Goal: Transaction & Acquisition: Book appointment/travel/reservation

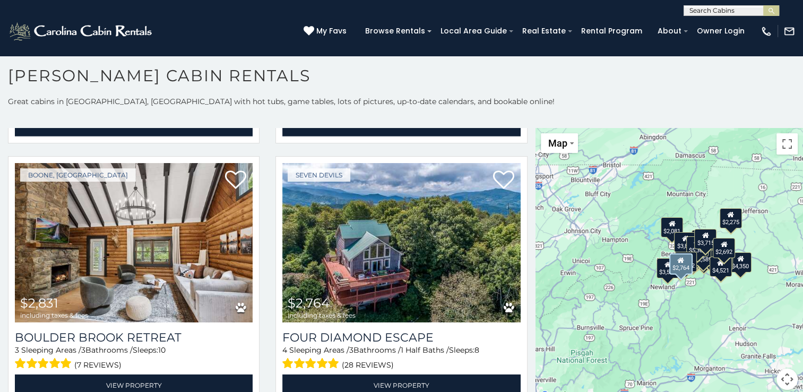
scroll to position [3397, 0]
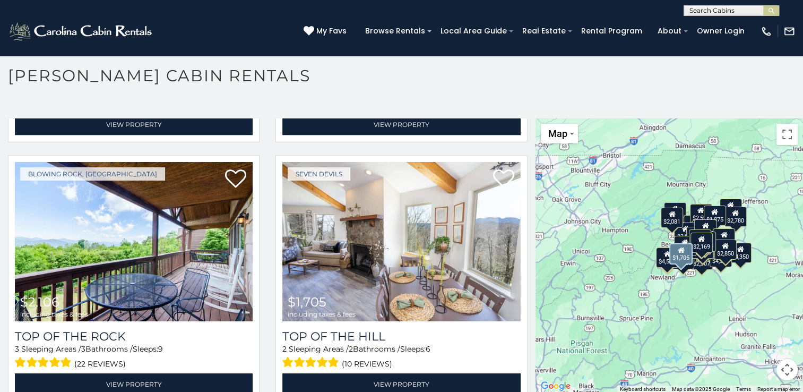
scroll to position [6466, 0]
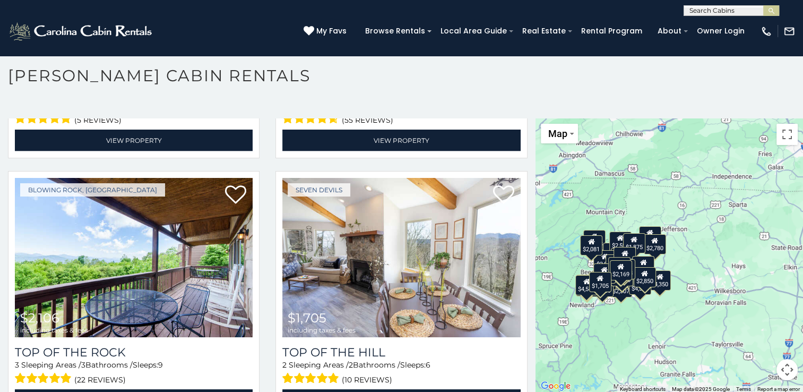
drag, startPoint x: 690, startPoint y: 171, endPoint x: 607, endPoint y: 199, distance: 87.4
click at [607, 199] on div "$4,858 $6,297 $3,576 $9,169 $3,773 $4,068 $2,845 $4,140 $4,350 $4,340 $2,946 $3…" at bounding box center [668, 255] width 267 height 274
click at [778, 369] on button "Map camera controls" at bounding box center [786, 369] width 21 height 21
click at [754, 315] on button "Zoom in" at bounding box center [760, 316] width 21 height 21
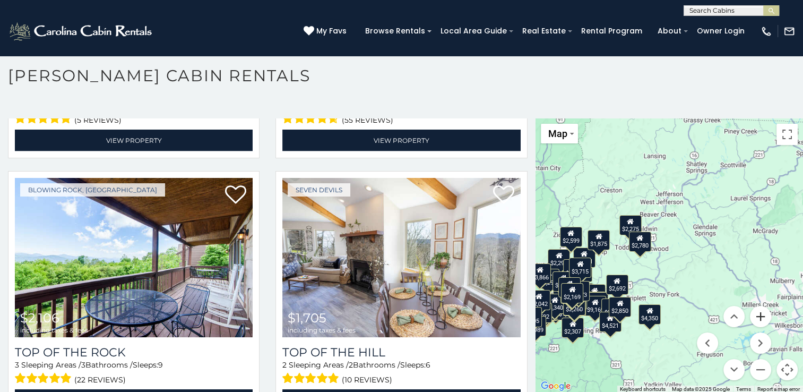
click at [755, 315] on button "Zoom in" at bounding box center [760, 316] width 21 height 21
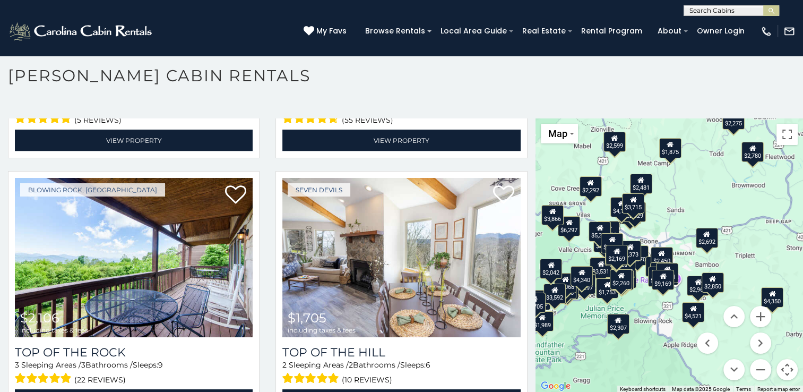
drag, startPoint x: 669, startPoint y: 302, endPoint x: 813, endPoint y: 218, distance: 166.8
click at [802, 218] on html "**********" at bounding box center [401, 194] width 803 height 398
click at [756, 313] on button "Zoom in" at bounding box center [760, 316] width 21 height 21
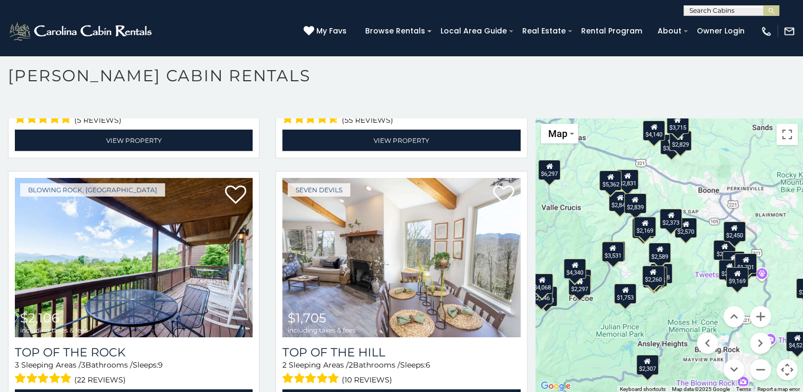
drag, startPoint x: 677, startPoint y: 256, endPoint x: 758, endPoint y: 220, distance: 88.9
click at [758, 220] on div "$4,858 $6,297 $3,576 $9,169 $3,773 $4,068 $2,845 $4,140 $4,350 $4,340 $2,946 $3…" at bounding box center [668, 255] width 267 height 274
click at [755, 311] on button "Zoom in" at bounding box center [760, 316] width 21 height 21
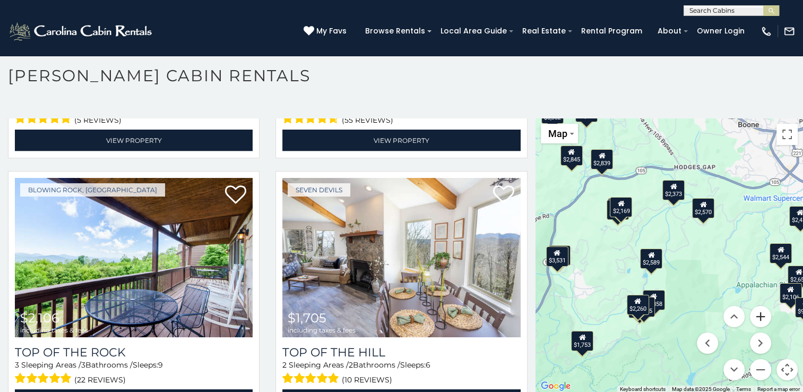
click at [755, 311] on button "Zoom in" at bounding box center [760, 316] width 21 height 21
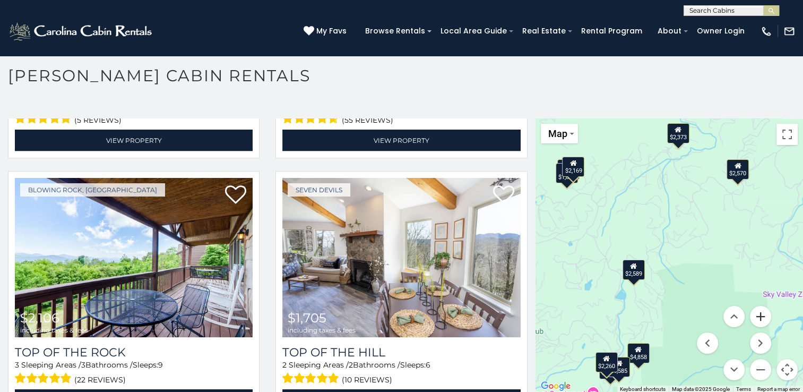
click at [755, 311] on button "Zoom in" at bounding box center [760, 316] width 21 height 21
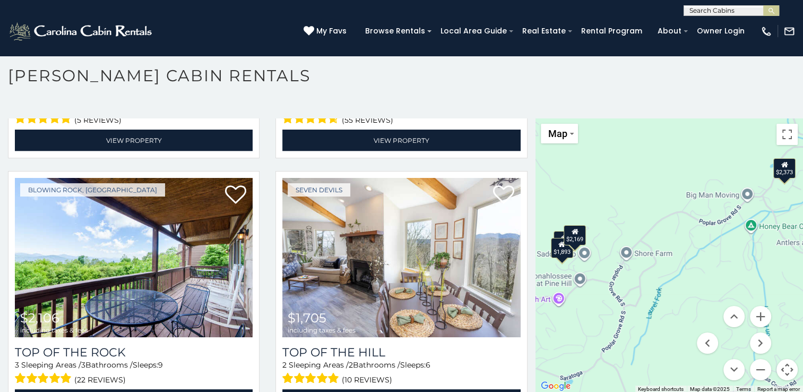
drag, startPoint x: 622, startPoint y: 206, endPoint x: 726, endPoint y: 355, distance: 181.4
click at [721, 356] on div "$4,858 $6,297 $3,576 $9,169 $3,773 $4,068 $2,845 $4,140 $4,350 $4,340 $2,946 $3…" at bounding box center [668, 255] width 267 height 274
click at [756, 311] on button "Zoom in" at bounding box center [760, 316] width 21 height 21
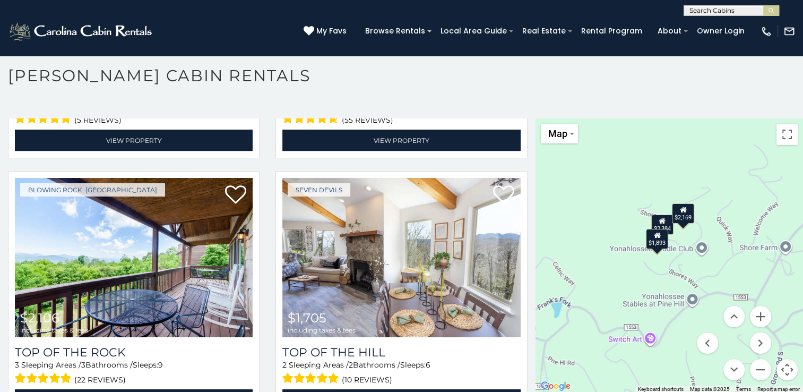
drag, startPoint x: 605, startPoint y: 292, endPoint x: 808, endPoint y: 285, distance: 203.4
click at [802, 283] on html "**********" at bounding box center [401, 194] width 803 height 398
click at [754, 368] on button "Zoom out" at bounding box center [760, 369] width 21 height 21
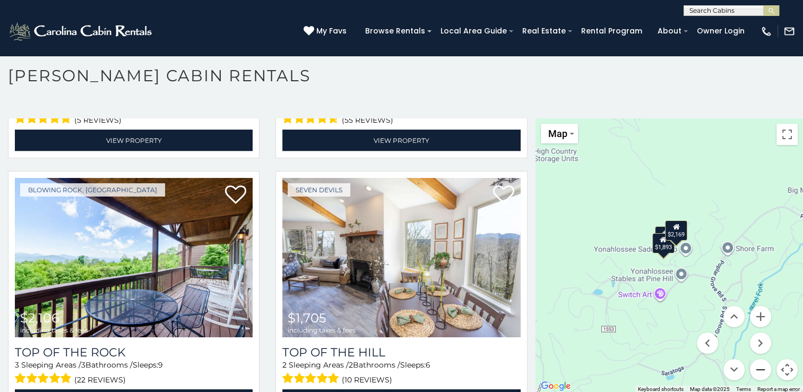
click at [754, 368] on button "Zoom out" at bounding box center [760, 369] width 21 height 21
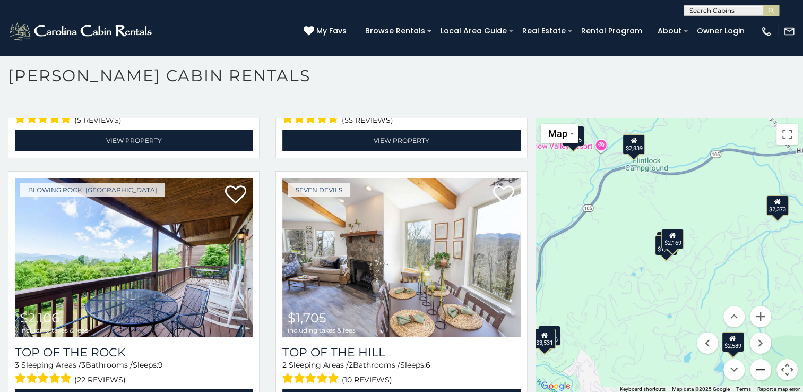
click at [754, 368] on button "Zoom out" at bounding box center [760, 369] width 21 height 21
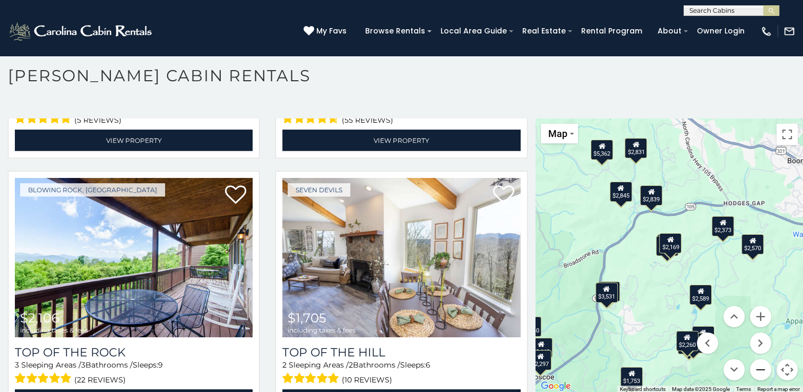
click at [754, 368] on button "Zoom out" at bounding box center [760, 369] width 21 height 21
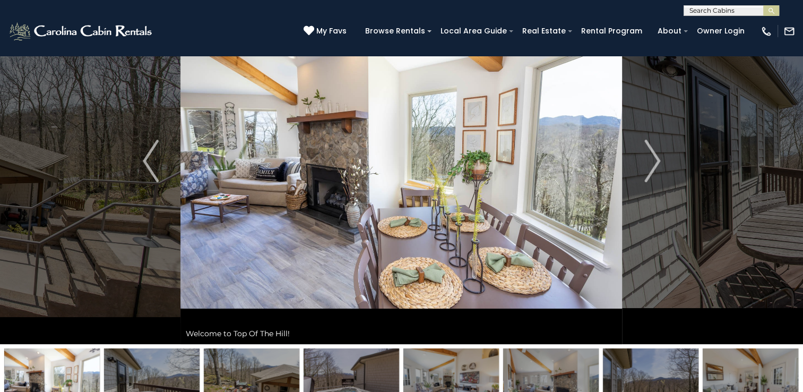
scroll to position [53, 0]
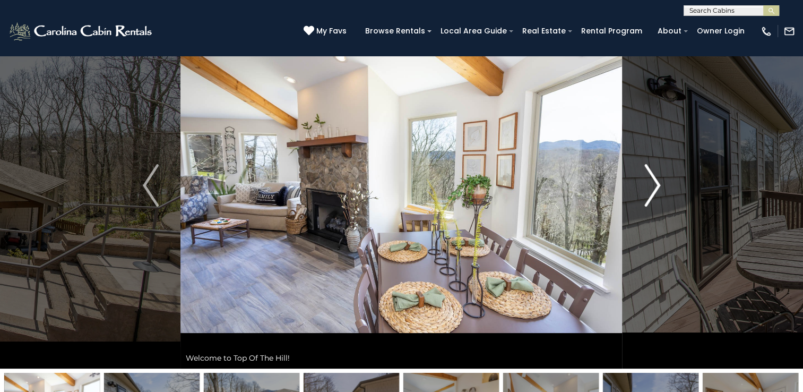
click at [650, 174] on img "Next" at bounding box center [652, 185] width 16 height 42
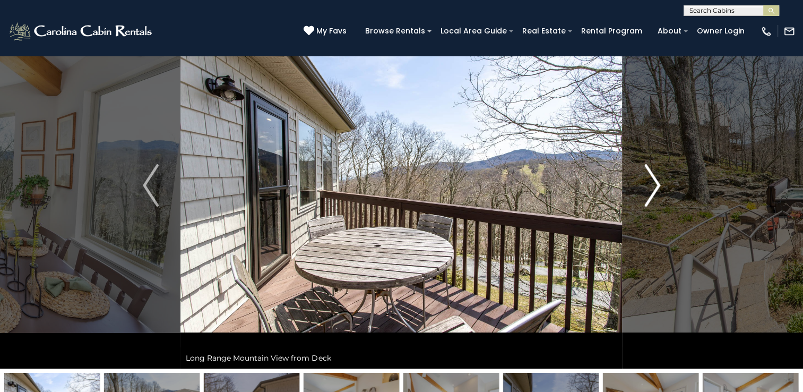
click at [650, 175] on img "Next" at bounding box center [652, 185] width 16 height 42
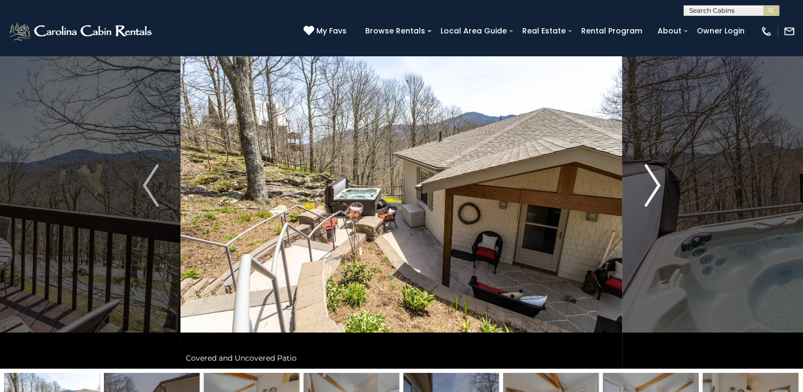
click at [650, 175] on img "Next" at bounding box center [652, 185] width 16 height 42
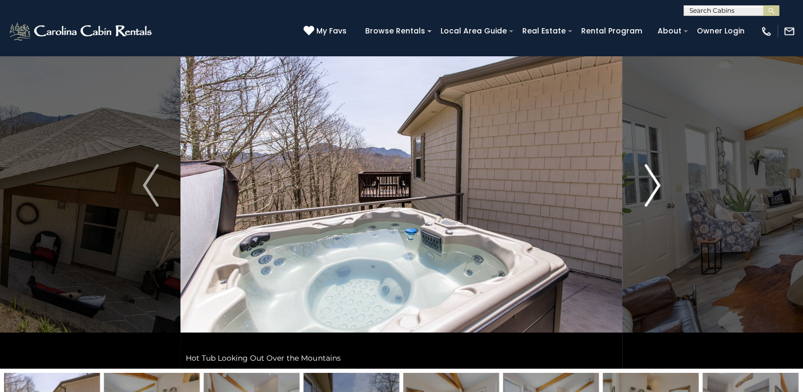
click at [650, 175] on img "Next" at bounding box center [652, 185] width 16 height 42
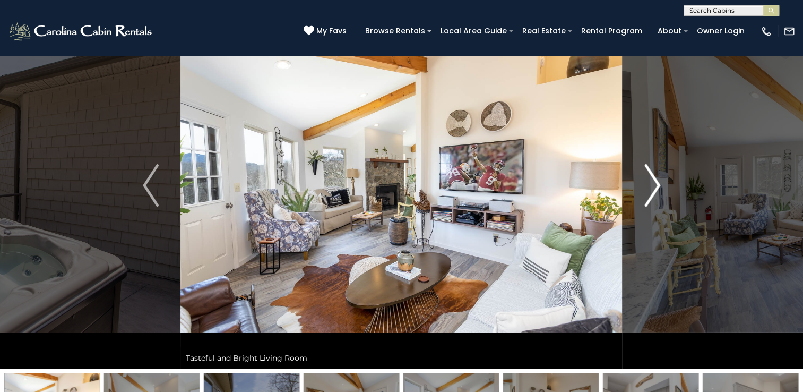
click at [650, 175] on img "Next" at bounding box center [652, 185] width 16 height 42
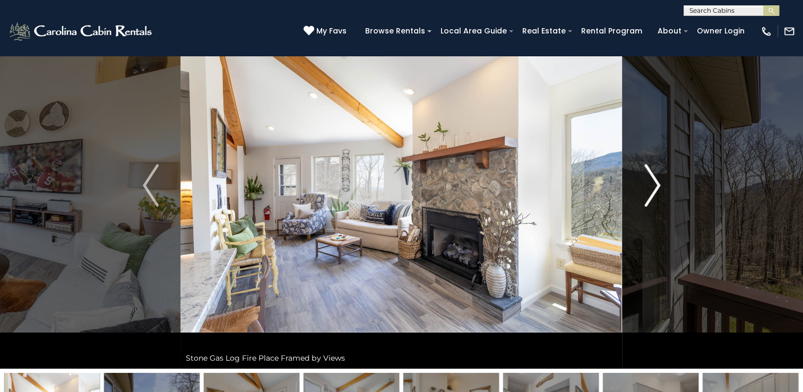
click at [650, 175] on img "Next" at bounding box center [652, 185] width 16 height 42
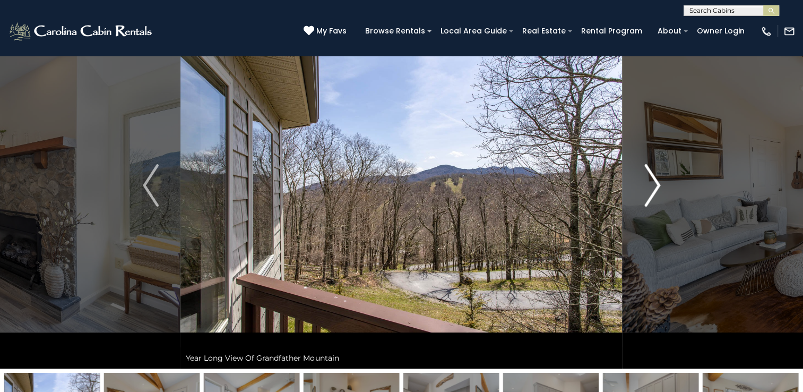
click at [650, 175] on img "Next" at bounding box center [652, 185] width 16 height 42
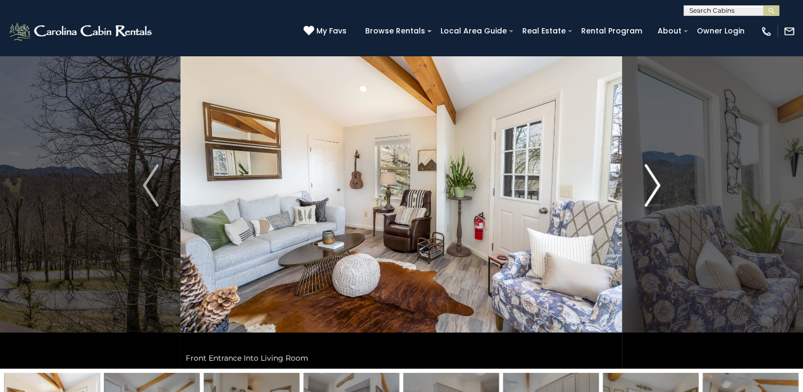
click at [650, 175] on img "Next" at bounding box center [652, 185] width 16 height 42
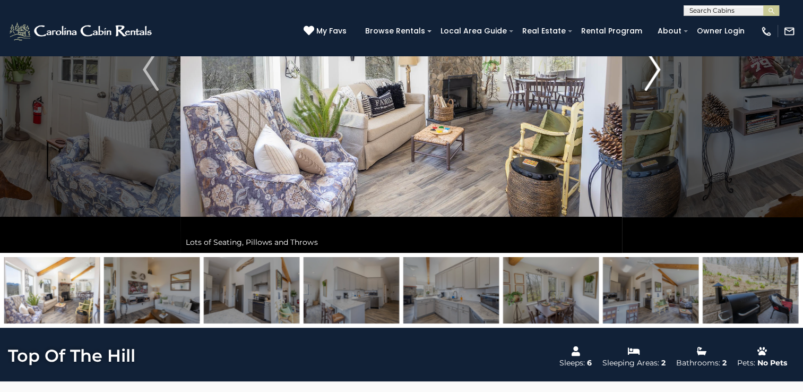
scroll to position [212, 0]
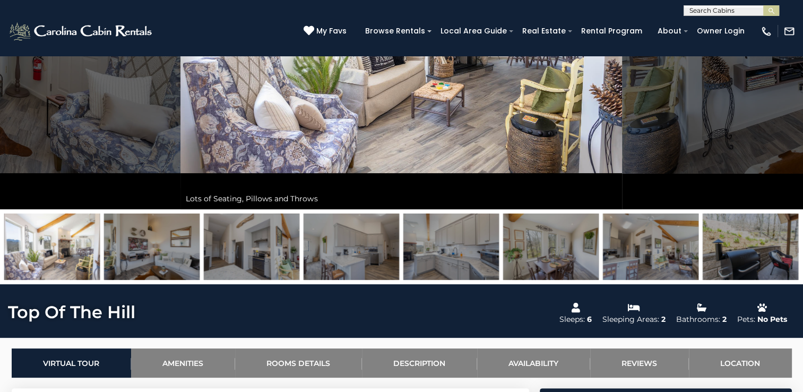
click at [762, 234] on img at bounding box center [751, 246] width 96 height 66
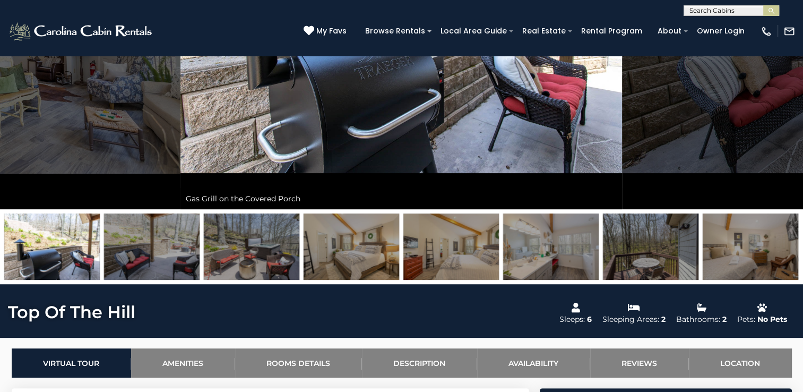
click at [459, 249] on img at bounding box center [451, 246] width 96 height 66
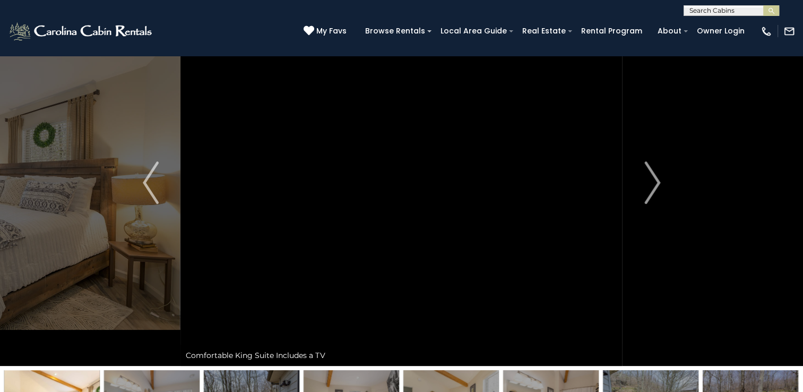
scroll to position [0, 0]
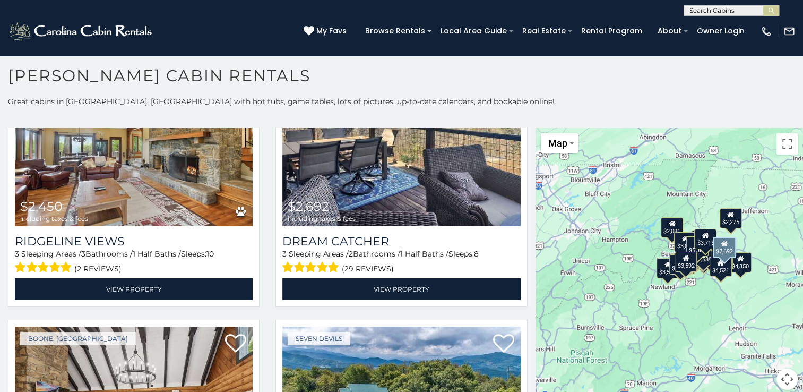
scroll to position [3344, 0]
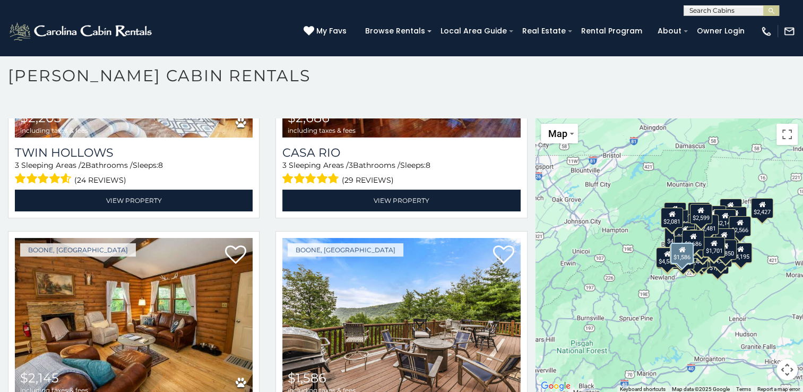
scroll to position [7982, 0]
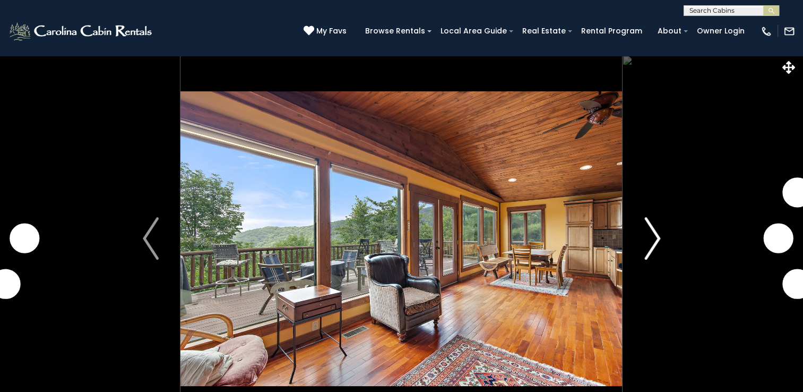
click at [656, 238] on img "Next" at bounding box center [652, 238] width 16 height 42
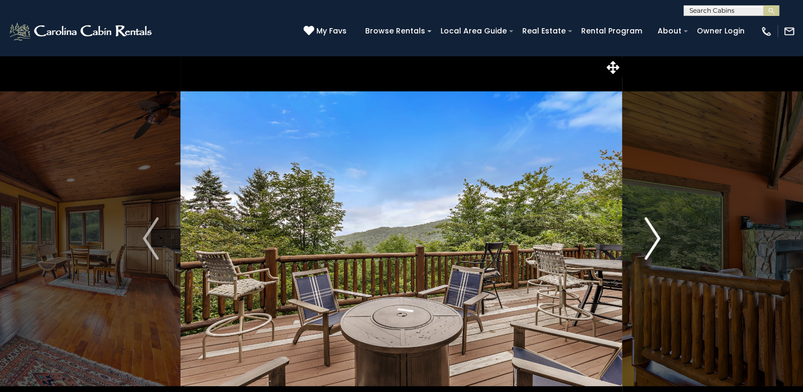
click at [656, 237] on img "Next" at bounding box center [652, 238] width 16 height 42
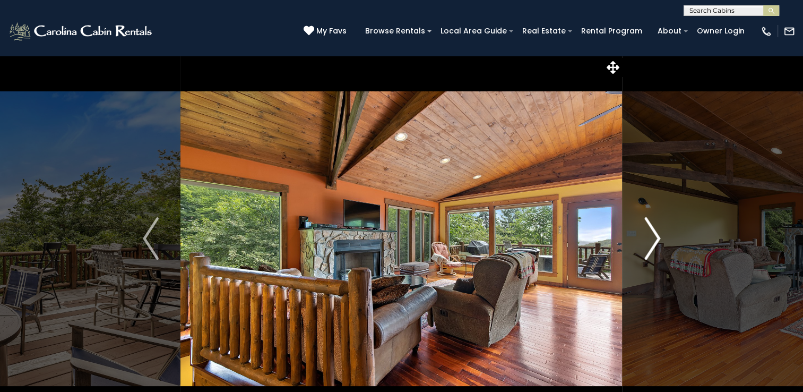
click at [656, 237] on img "Next" at bounding box center [652, 238] width 16 height 42
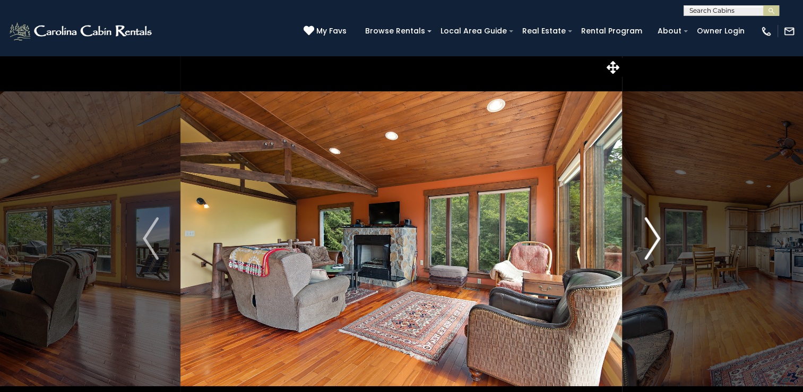
click at [656, 237] on img "Next" at bounding box center [652, 238] width 16 height 42
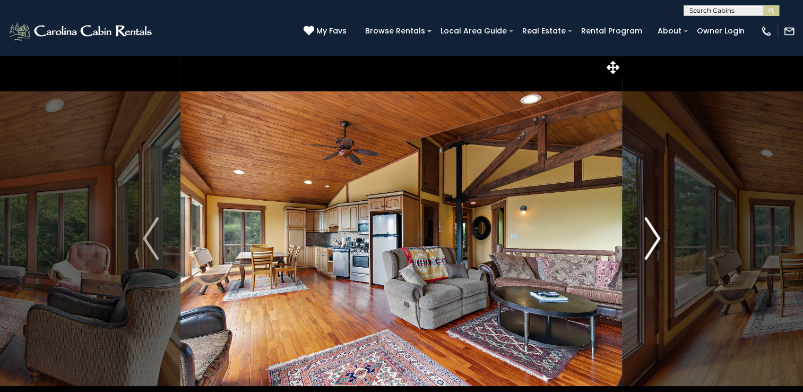
click at [656, 237] on img "Next" at bounding box center [652, 238] width 16 height 42
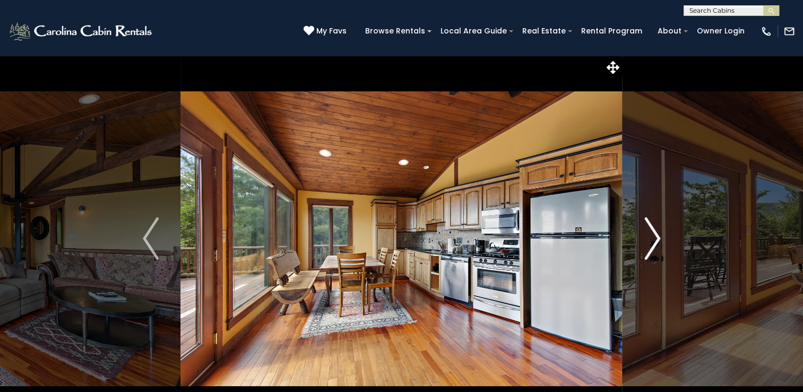
click at [656, 237] on img "Next" at bounding box center [652, 238] width 16 height 42
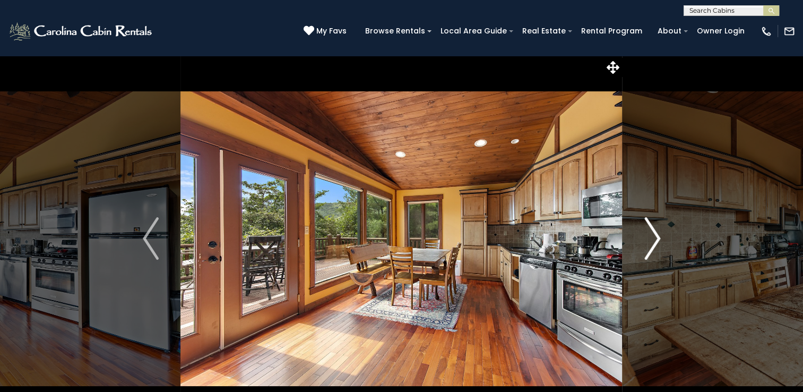
click at [656, 237] on img "Next" at bounding box center [652, 238] width 16 height 42
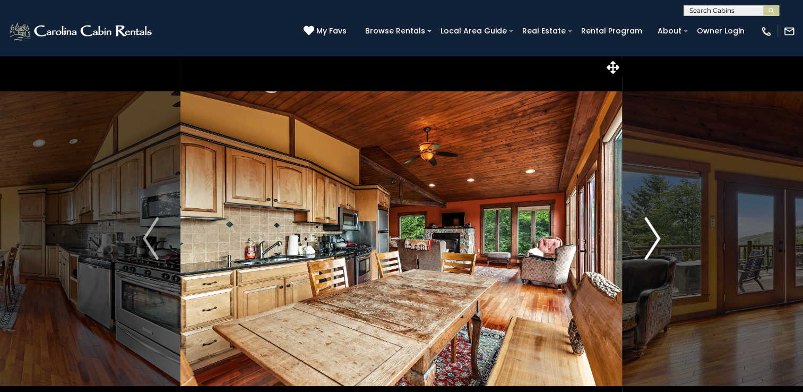
click at [656, 237] on img "Next" at bounding box center [652, 238] width 16 height 42
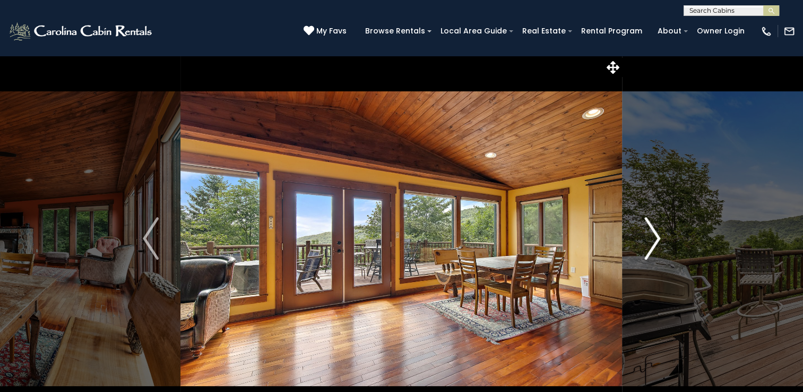
click at [656, 237] on img "Next" at bounding box center [652, 238] width 16 height 42
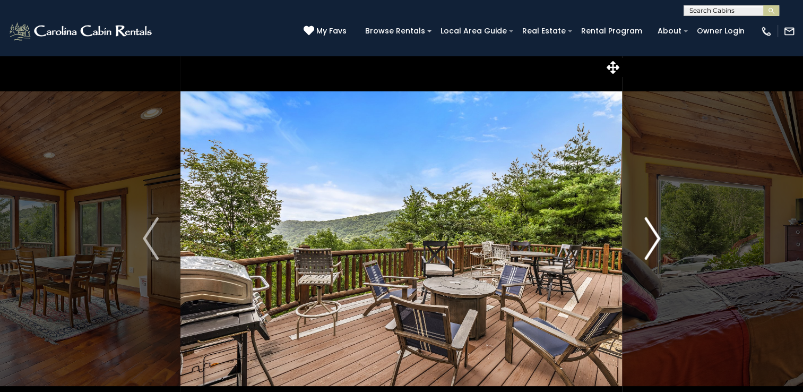
click at [656, 237] on img "Next" at bounding box center [652, 238] width 16 height 42
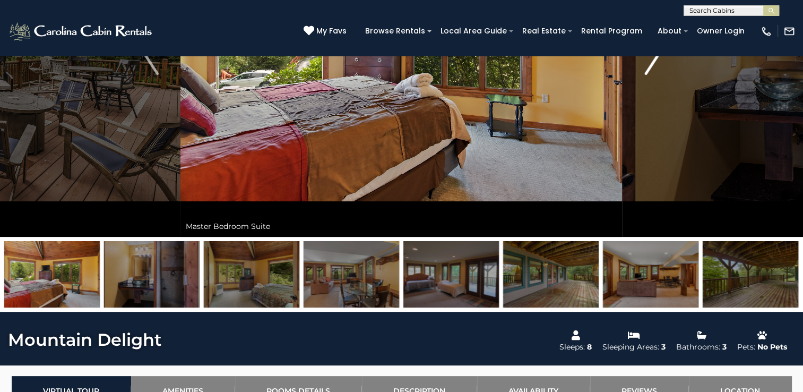
scroll to position [212, 0]
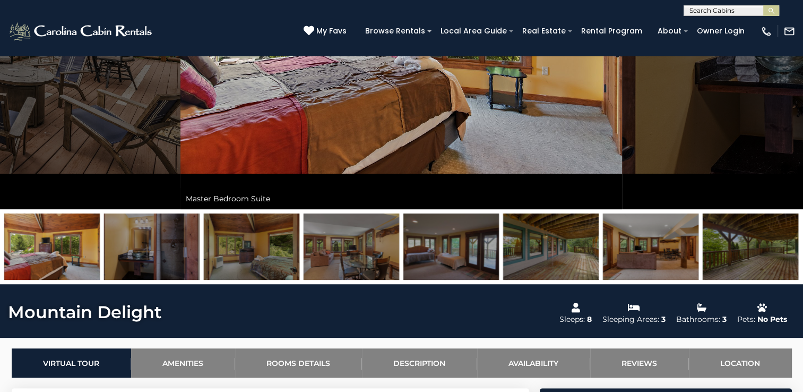
click at [40, 251] on img at bounding box center [52, 246] width 96 height 66
click at [61, 237] on img at bounding box center [52, 246] width 96 height 66
click at [134, 239] on img at bounding box center [152, 246] width 96 height 66
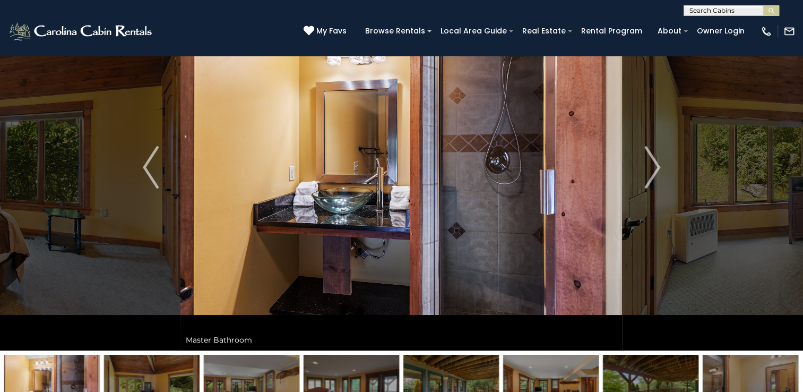
scroll to position [53, 0]
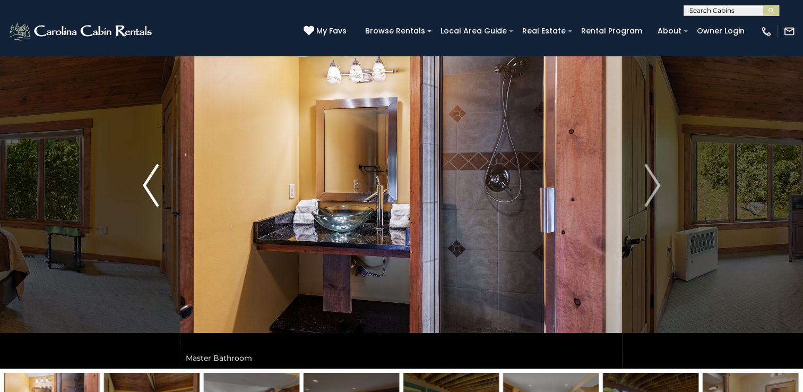
click at [141, 189] on button "Previous" at bounding box center [150, 185] width 59 height 366
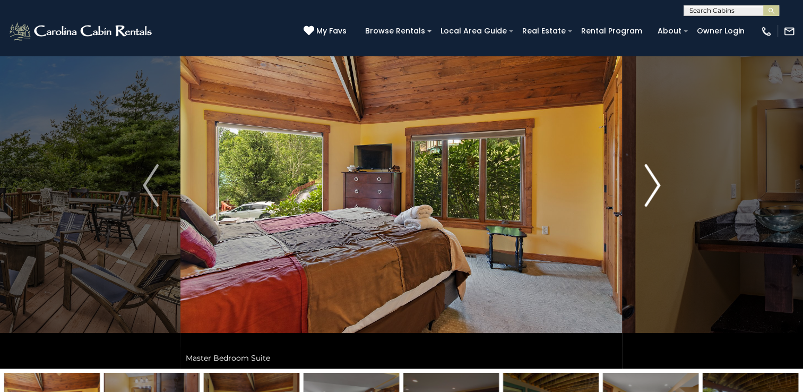
click at [653, 184] on img "Next" at bounding box center [652, 185] width 16 height 42
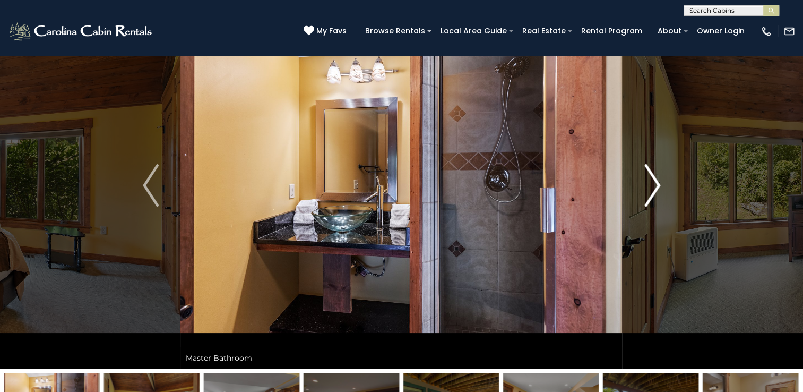
click at [653, 184] on img "Next" at bounding box center [652, 185] width 16 height 42
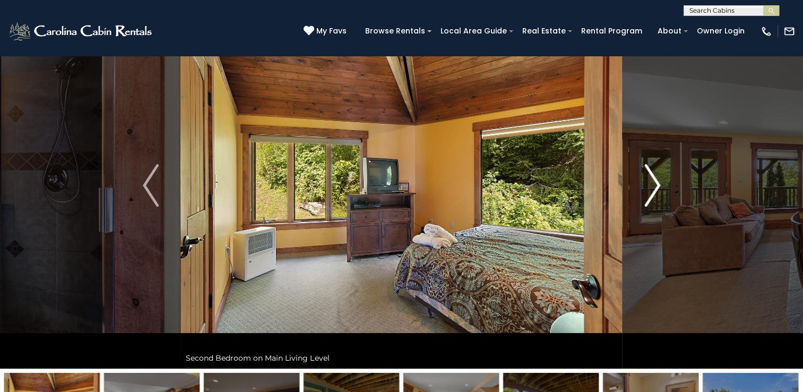
click at [653, 184] on img "Next" at bounding box center [652, 185] width 16 height 42
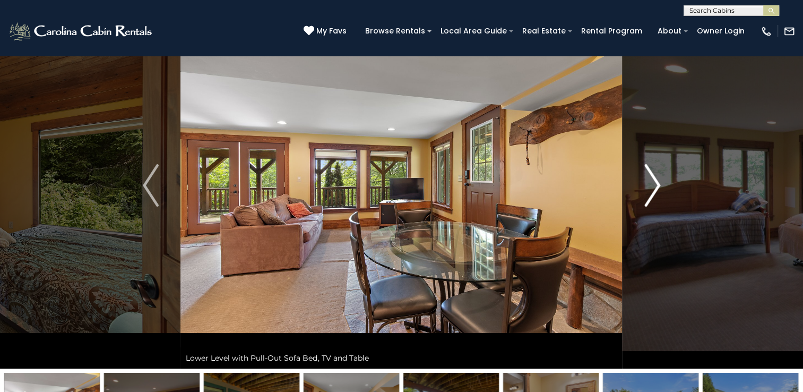
click at [653, 184] on img "Next" at bounding box center [652, 185] width 16 height 42
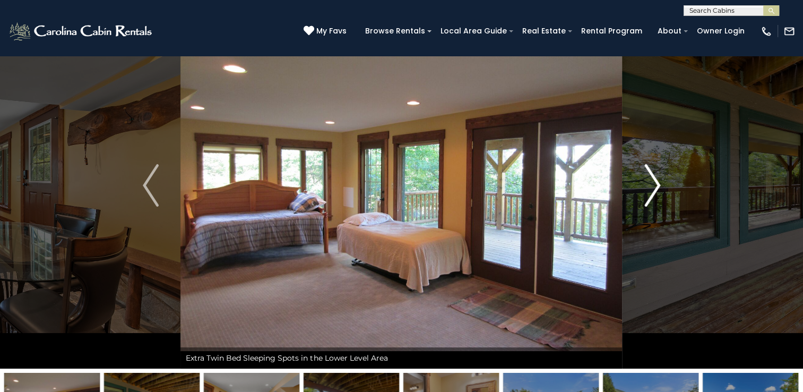
click at [653, 184] on img "Next" at bounding box center [652, 185] width 16 height 42
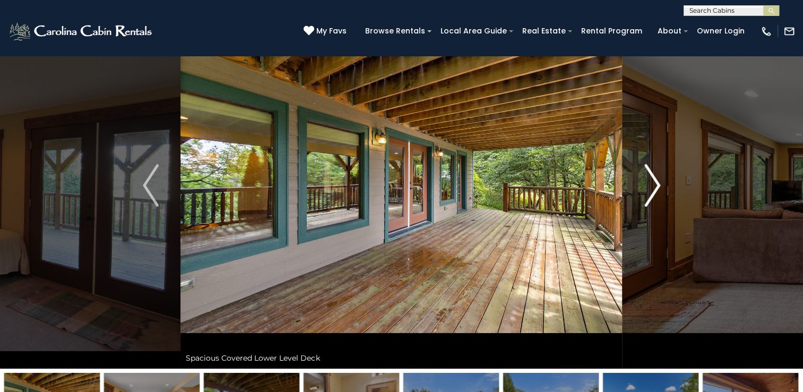
click at [653, 184] on img "Next" at bounding box center [652, 185] width 16 height 42
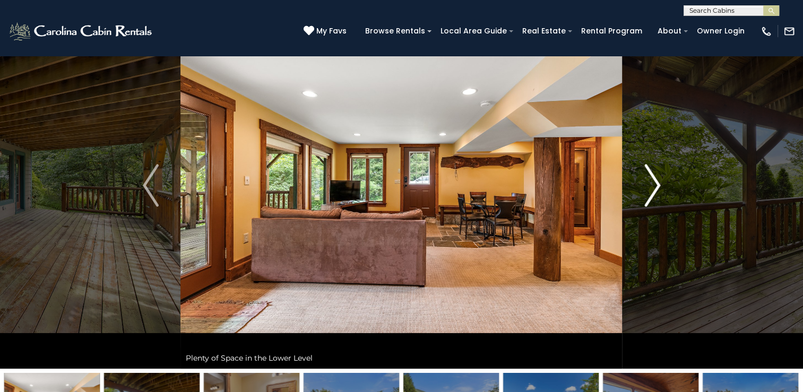
click at [653, 184] on img "Next" at bounding box center [652, 185] width 16 height 42
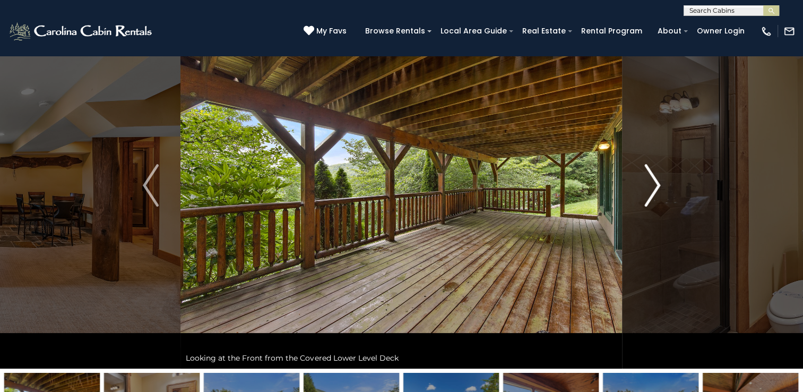
click at [653, 184] on img "Next" at bounding box center [652, 185] width 16 height 42
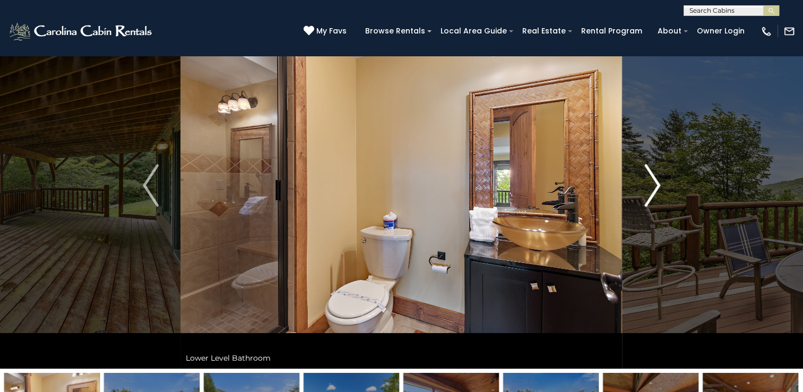
click at [653, 184] on img "Next" at bounding box center [652, 185] width 16 height 42
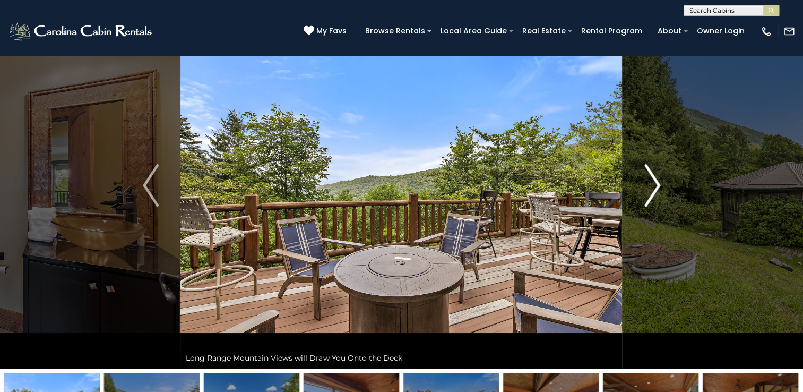
click at [653, 184] on img "Next" at bounding box center [652, 185] width 16 height 42
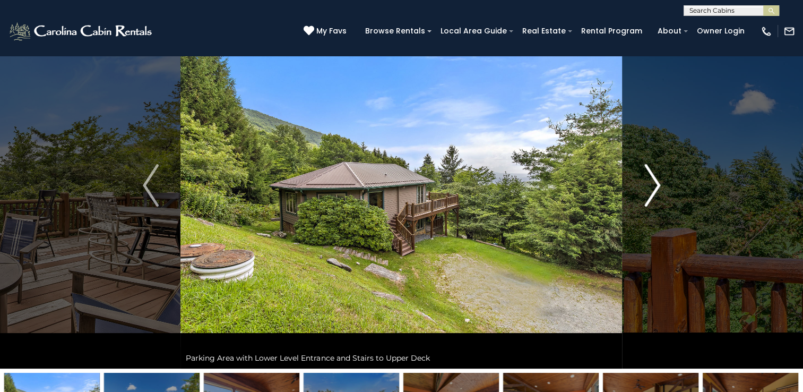
click at [653, 184] on img "Next" at bounding box center [652, 185] width 16 height 42
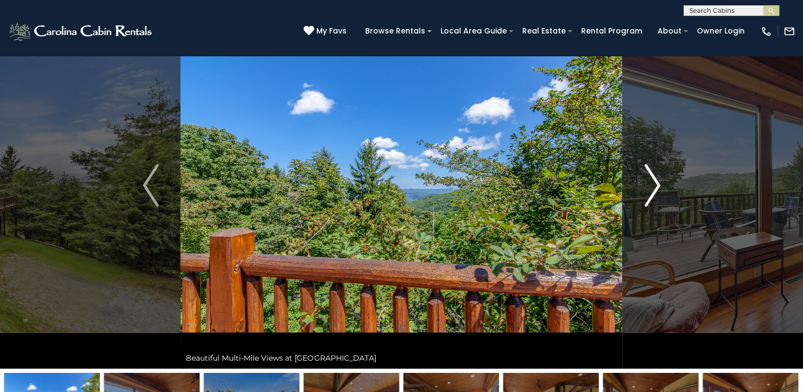
click at [653, 184] on img "Next" at bounding box center [652, 185] width 16 height 42
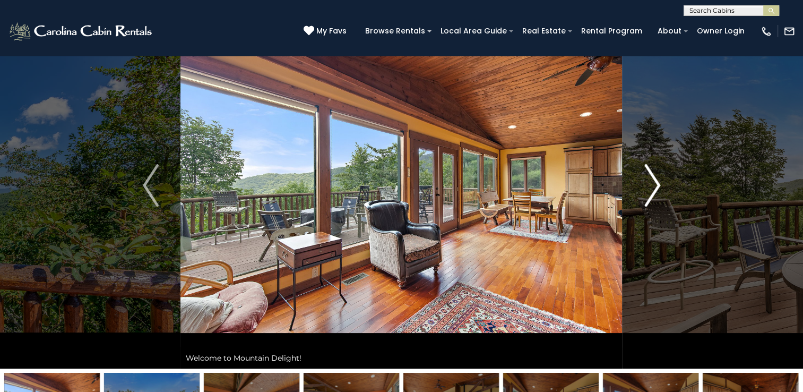
click at [653, 184] on img "Next" at bounding box center [652, 185] width 16 height 42
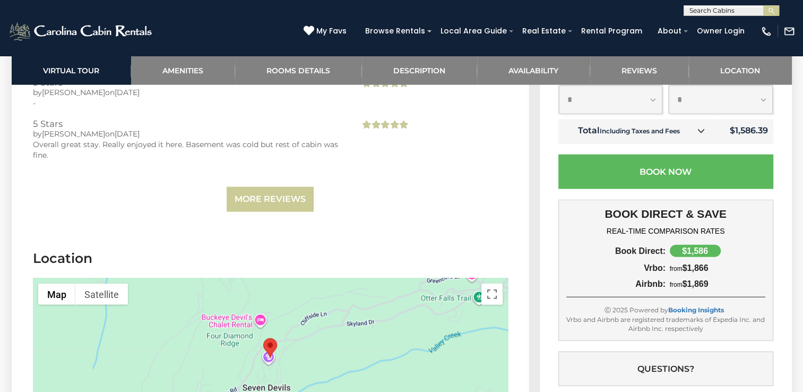
scroll to position [2494, 0]
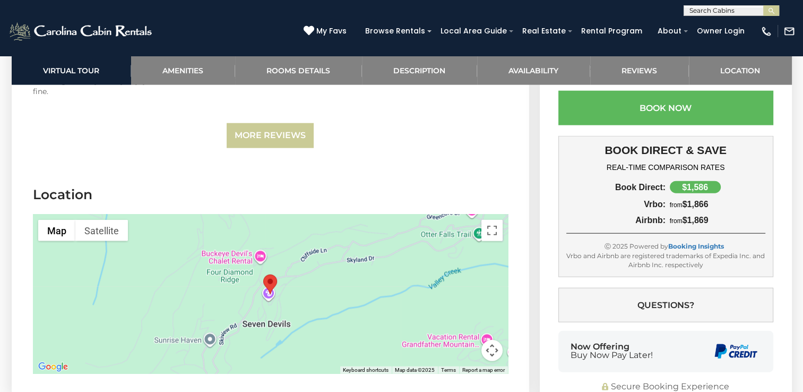
click at [307, 293] on div at bounding box center [270, 293] width 475 height 159
click at [308, 284] on div at bounding box center [270, 293] width 475 height 159
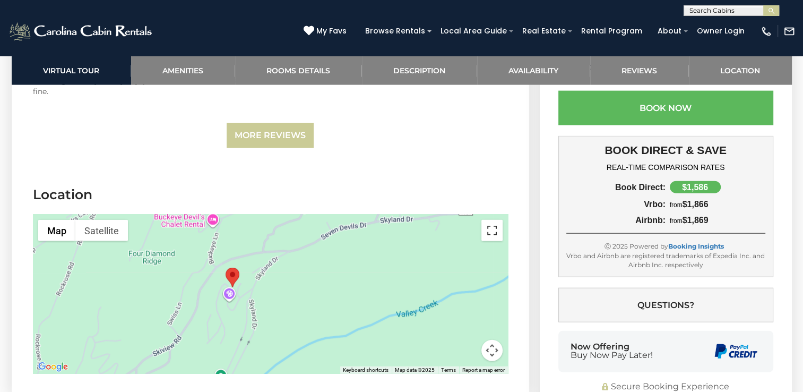
click at [489, 220] on button "Toggle fullscreen view" at bounding box center [491, 230] width 21 height 21
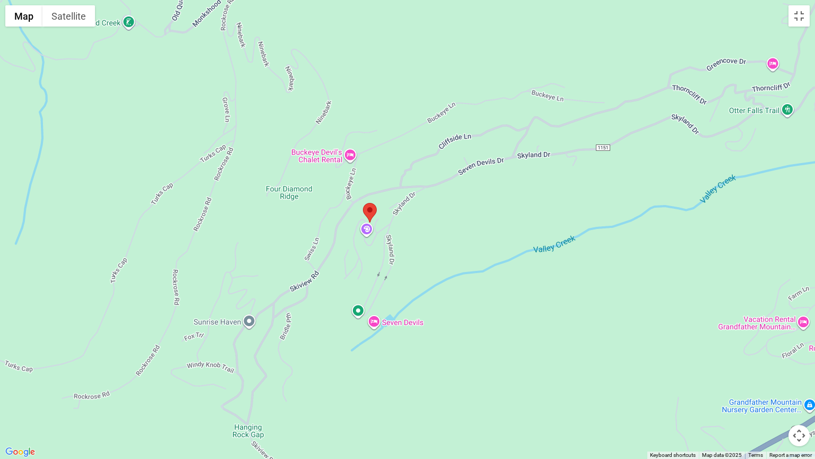
click at [802, 391] on button "Map camera controls" at bounding box center [799, 435] width 21 height 21
click at [775, 391] on button "Zoom out" at bounding box center [772, 435] width 21 height 21
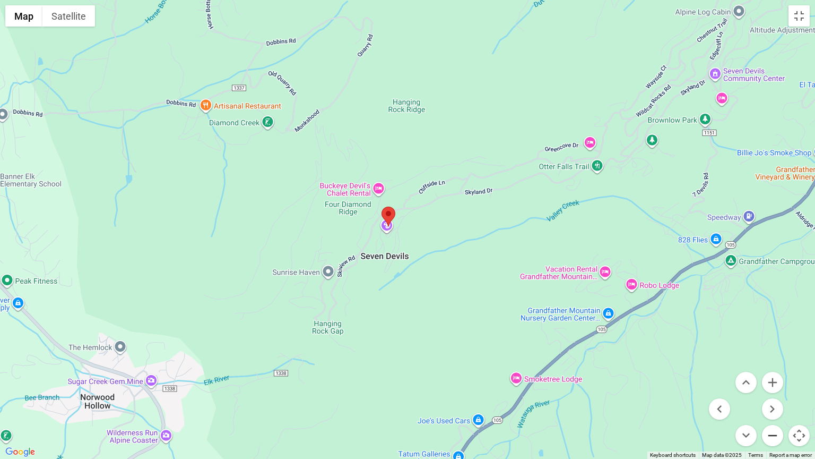
click at [775, 391] on button "Zoom out" at bounding box center [772, 435] width 21 height 21
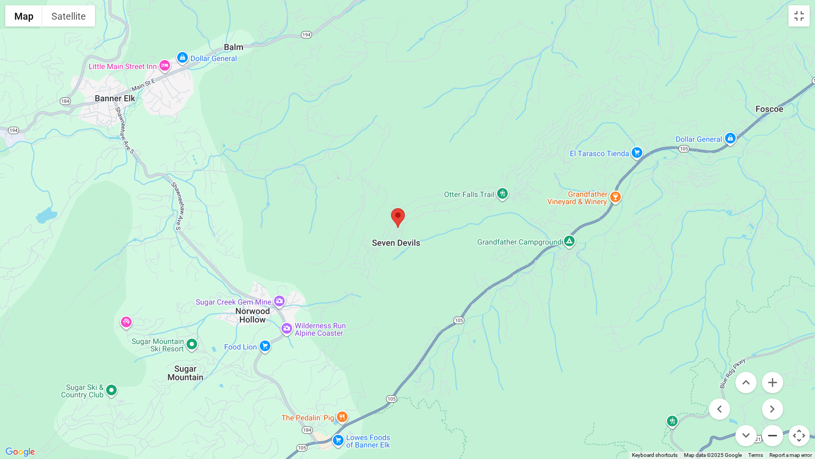
click at [775, 391] on button "Zoom out" at bounding box center [772, 435] width 21 height 21
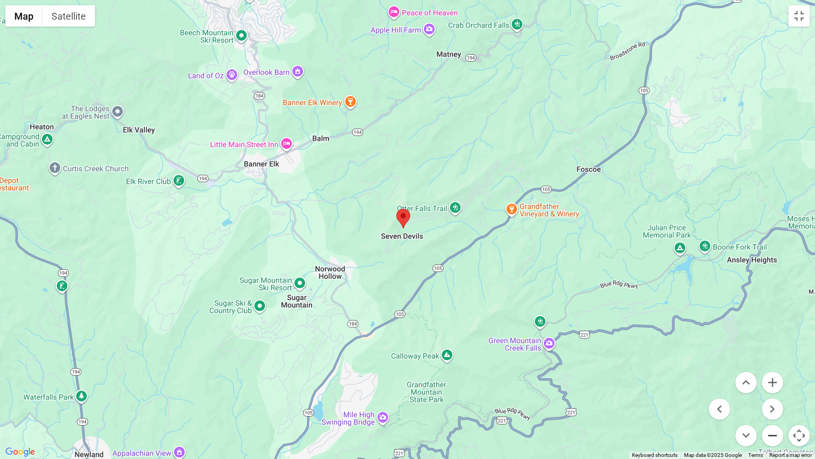
click at [775, 391] on button "Zoom out" at bounding box center [772, 435] width 21 height 21
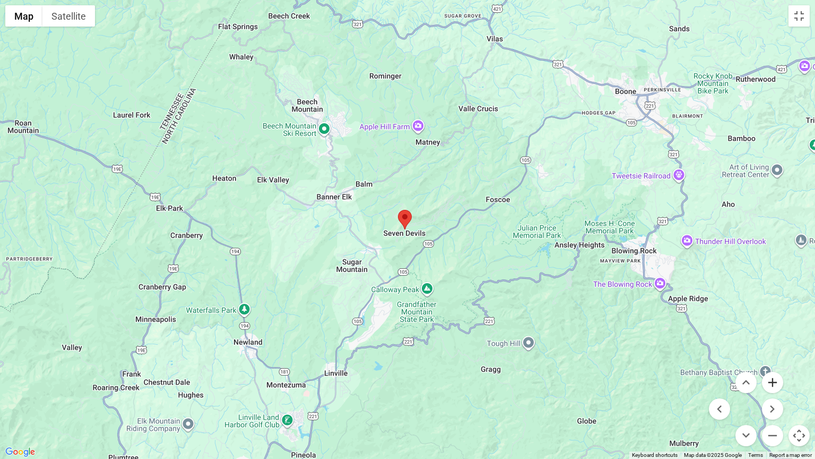
drag, startPoint x: 780, startPoint y: 386, endPoint x: 716, endPoint y: 248, distance: 151.5
click at [716, 248] on div "Map Terrain Satellite Labels Keyboard shortcuts Map Data Map data ©2025 Google …" at bounding box center [407, 229] width 815 height 459
click at [743, 391] on button "Move down" at bounding box center [746, 435] width 21 height 21
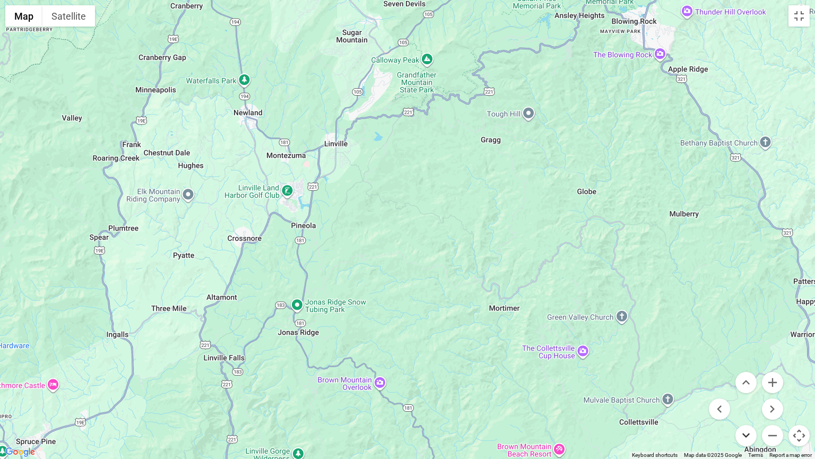
click at [743, 391] on button "Move down" at bounding box center [746, 435] width 21 height 21
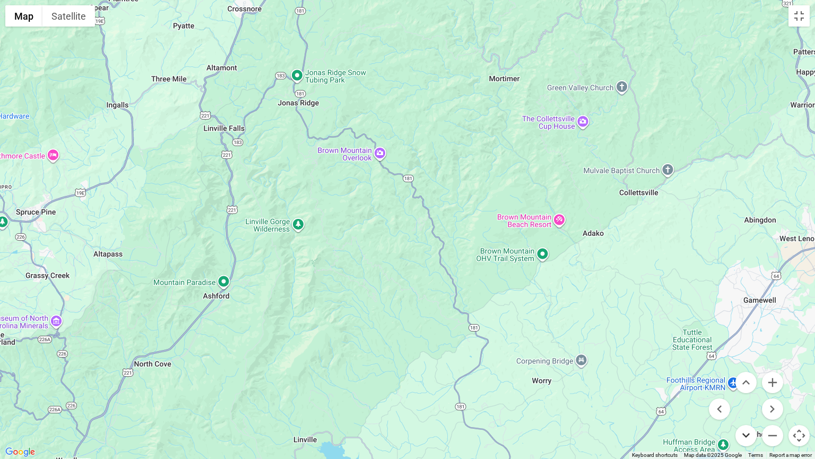
click at [743, 391] on button "Move down" at bounding box center [746, 435] width 21 height 21
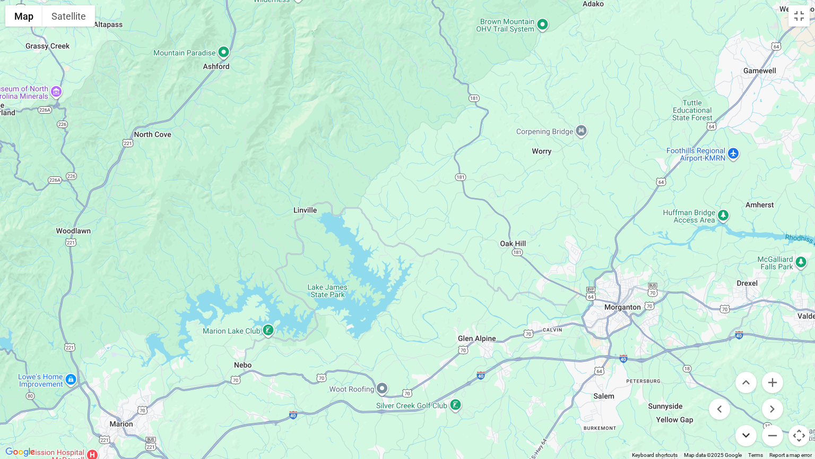
click at [743, 391] on button "Move down" at bounding box center [746, 435] width 21 height 21
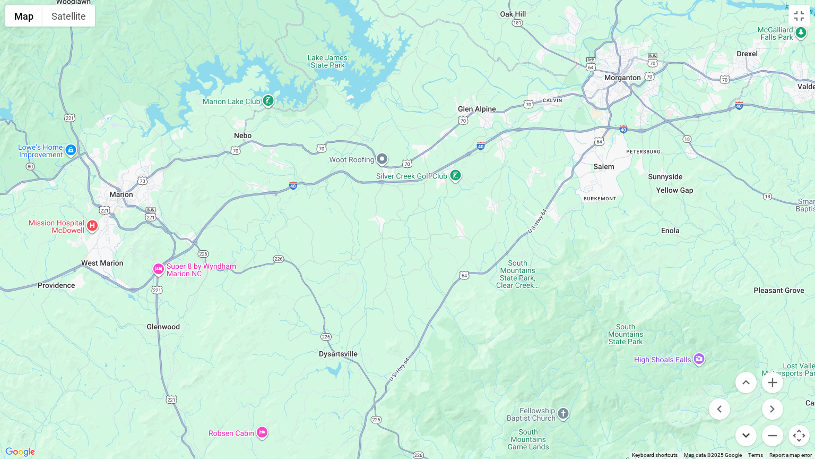
click at [743, 391] on button "Move down" at bounding box center [746, 435] width 21 height 21
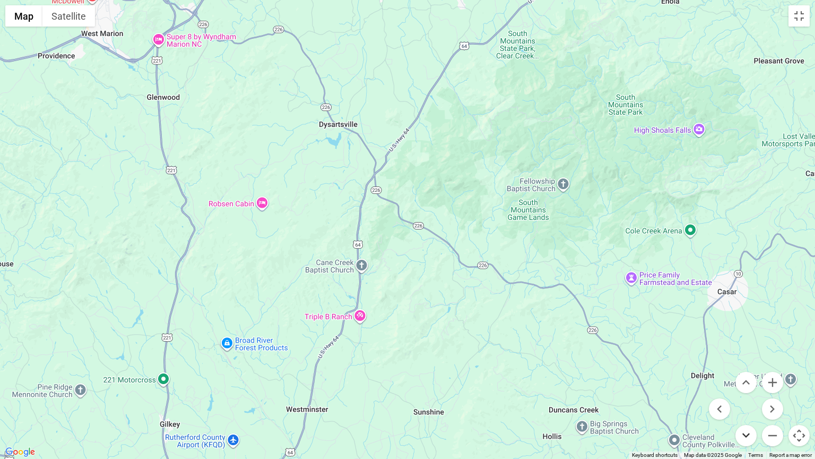
click at [743, 391] on button "Move down" at bounding box center [746, 435] width 21 height 21
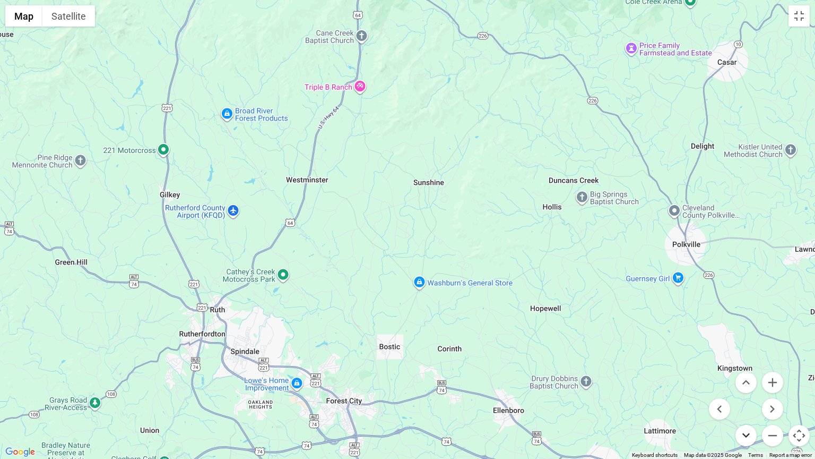
click at [743, 391] on button "Move down" at bounding box center [746, 435] width 21 height 21
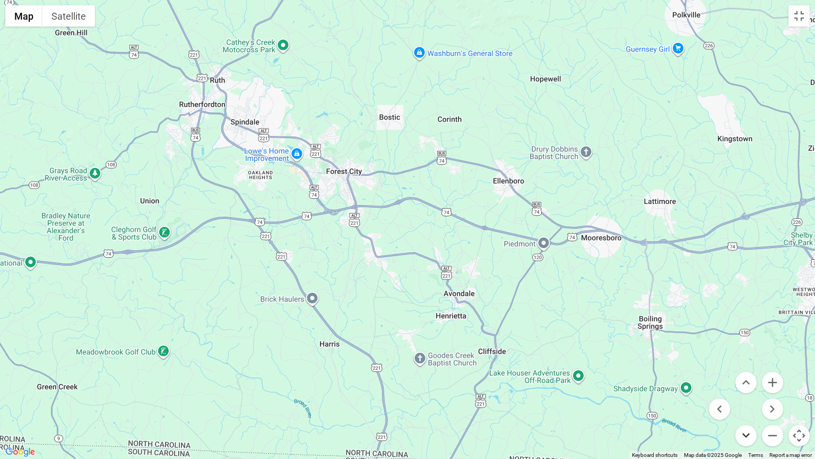
click at [743, 391] on button "Move down" at bounding box center [746, 435] width 21 height 21
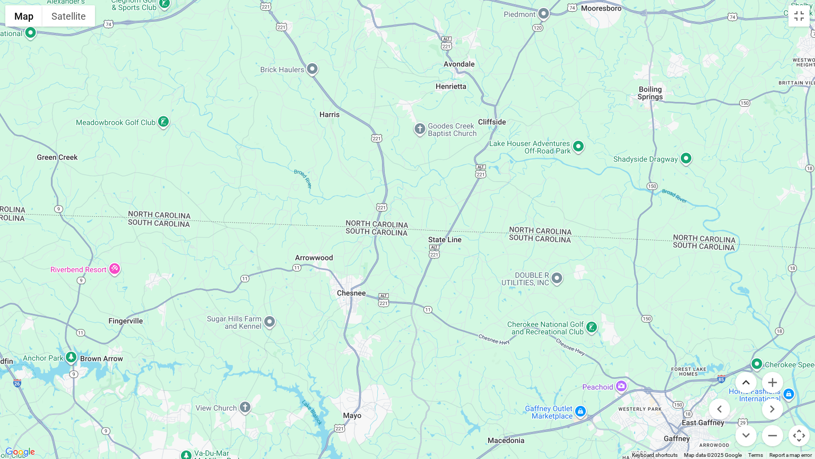
click at [745, 382] on button "Move up" at bounding box center [746, 382] width 21 height 21
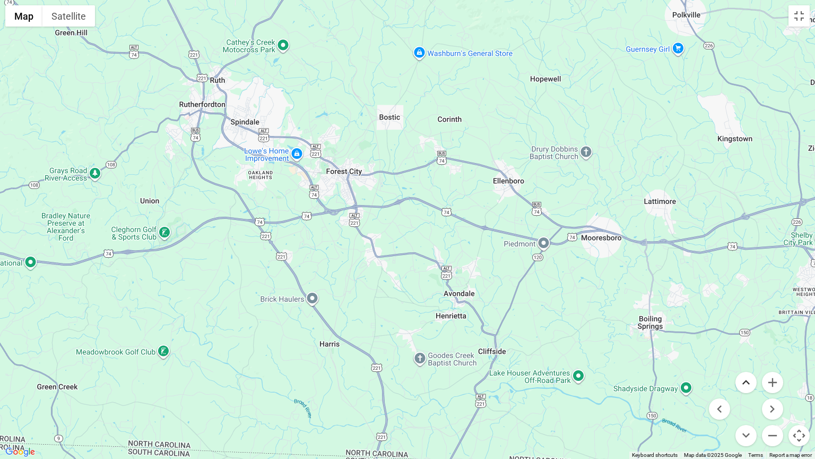
click at [745, 382] on button "Move up" at bounding box center [746, 382] width 21 height 21
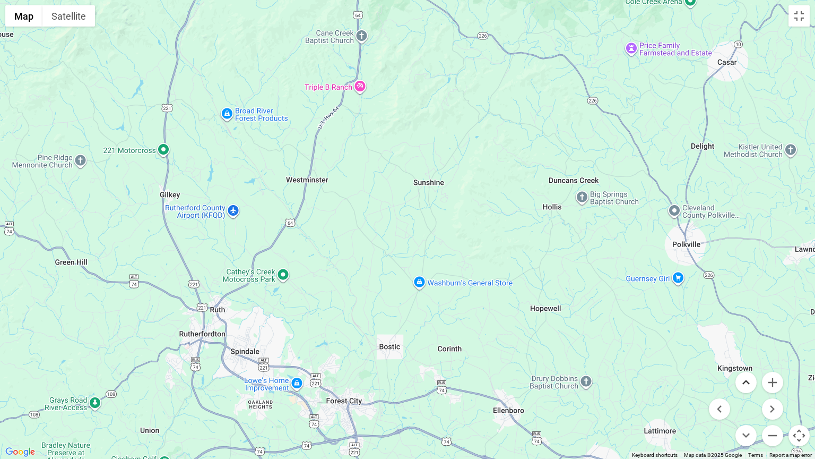
click at [744, 383] on button "Move up" at bounding box center [746, 382] width 21 height 21
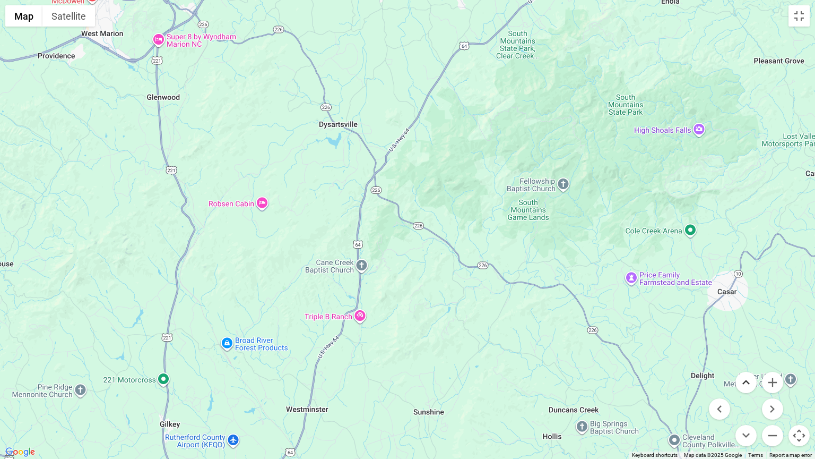
click at [744, 383] on button "Move up" at bounding box center [746, 382] width 21 height 21
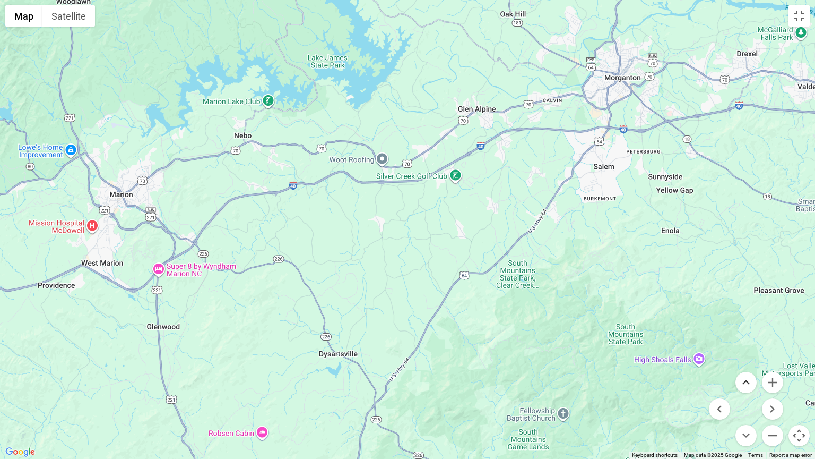
click at [744, 383] on button "Move up" at bounding box center [746, 382] width 21 height 21
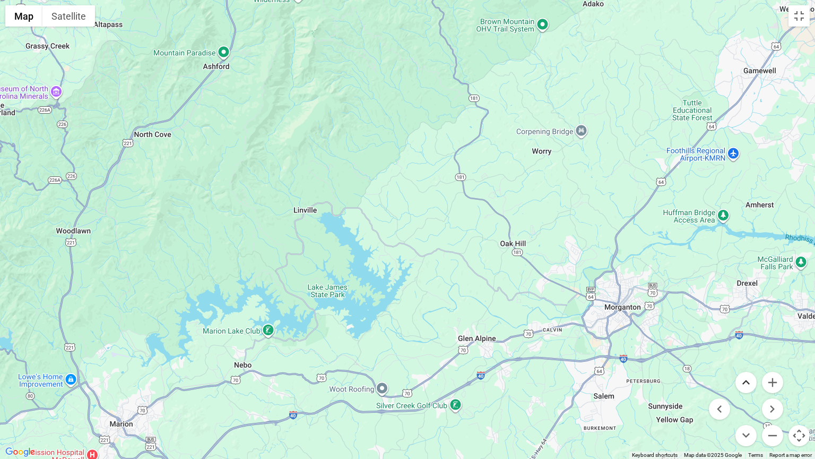
click at [744, 383] on button "Move up" at bounding box center [746, 382] width 21 height 21
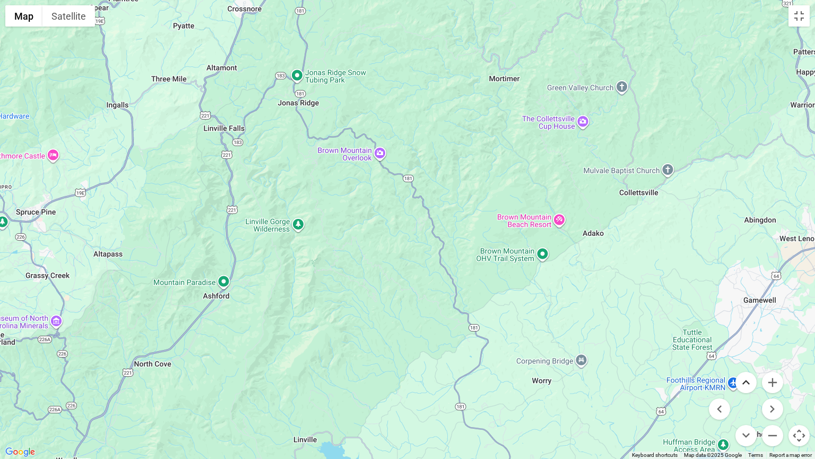
click at [744, 383] on button "Move up" at bounding box center [746, 382] width 21 height 21
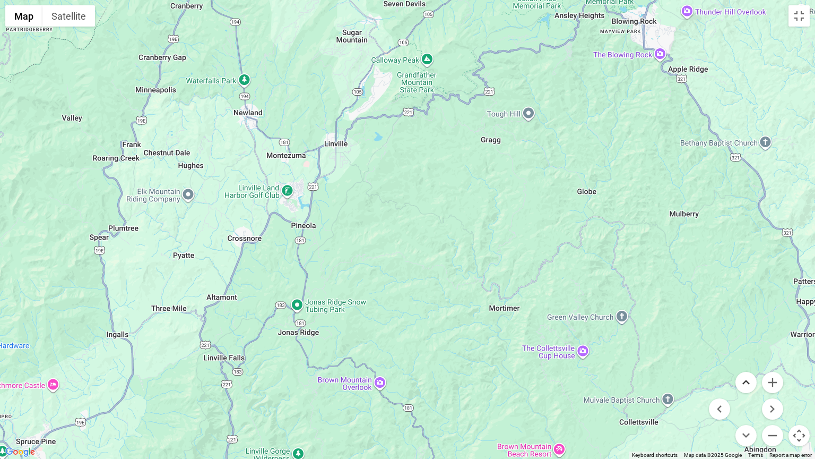
click at [744, 383] on button "Move up" at bounding box center [746, 382] width 21 height 21
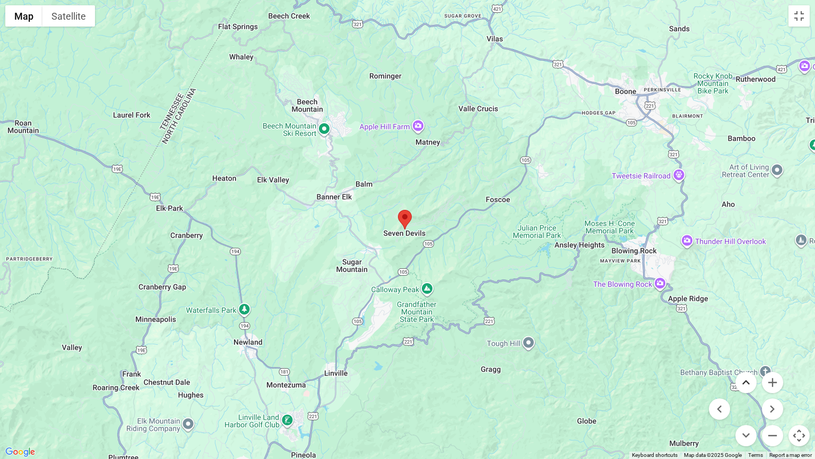
click at [745, 380] on button "Move up" at bounding box center [746, 382] width 21 height 21
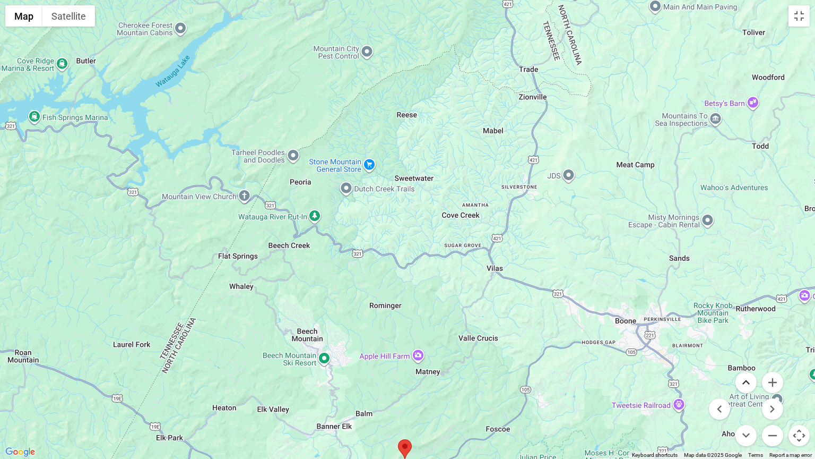
click at [745, 380] on button "Move up" at bounding box center [746, 382] width 21 height 21
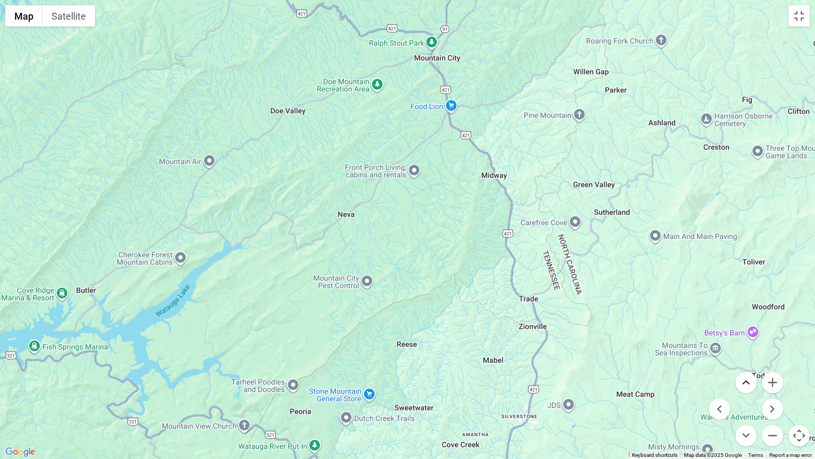
click at [745, 380] on button "Move up" at bounding box center [746, 382] width 21 height 21
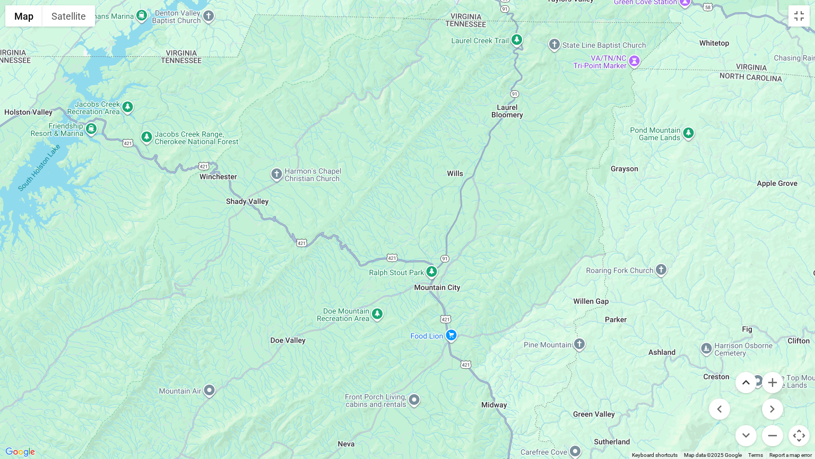
click at [746, 380] on button "Move up" at bounding box center [746, 382] width 21 height 21
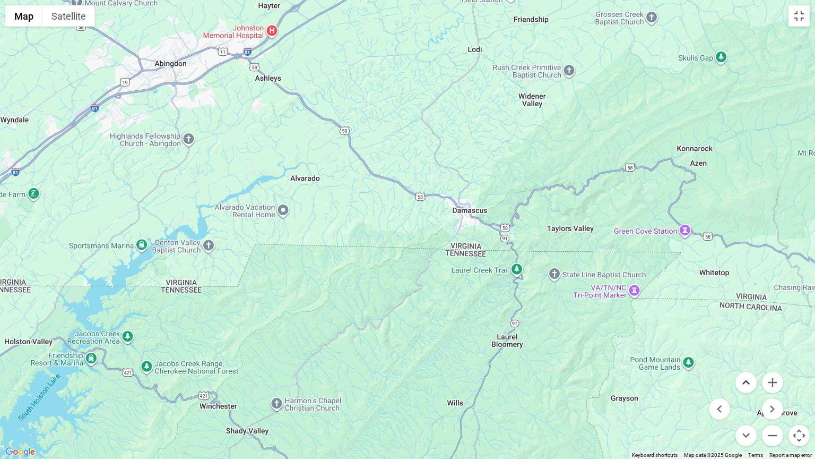
click at [746, 380] on button "Move up" at bounding box center [746, 382] width 21 height 21
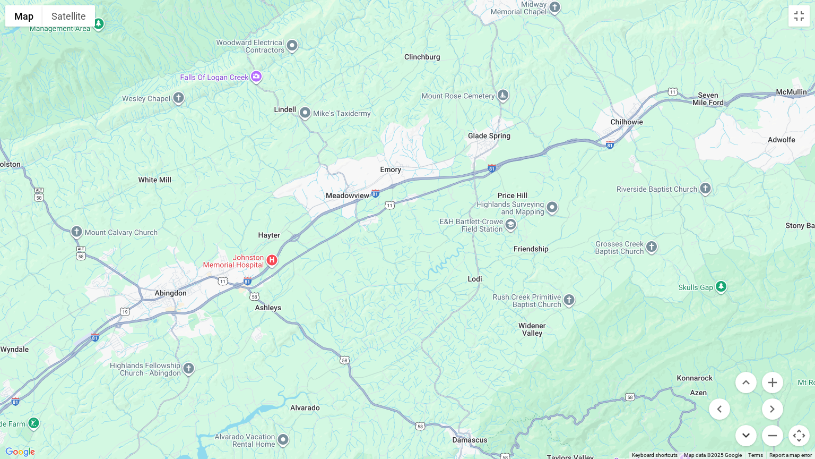
click at [745, 391] on button "Move down" at bounding box center [746, 435] width 21 height 21
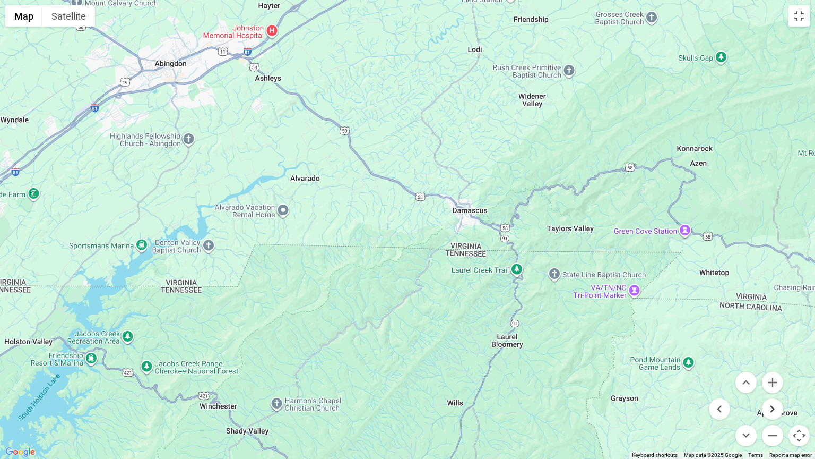
click at [774, 391] on button "Move right" at bounding box center [772, 408] width 21 height 21
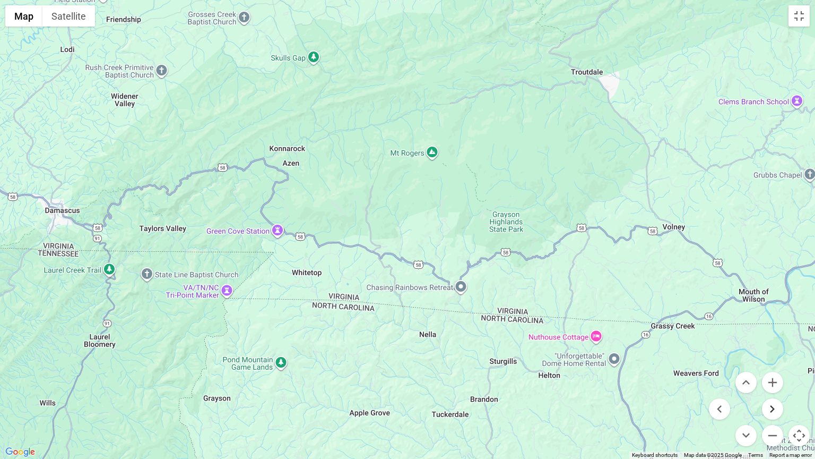
click at [774, 391] on button "Move right" at bounding box center [772, 408] width 21 height 21
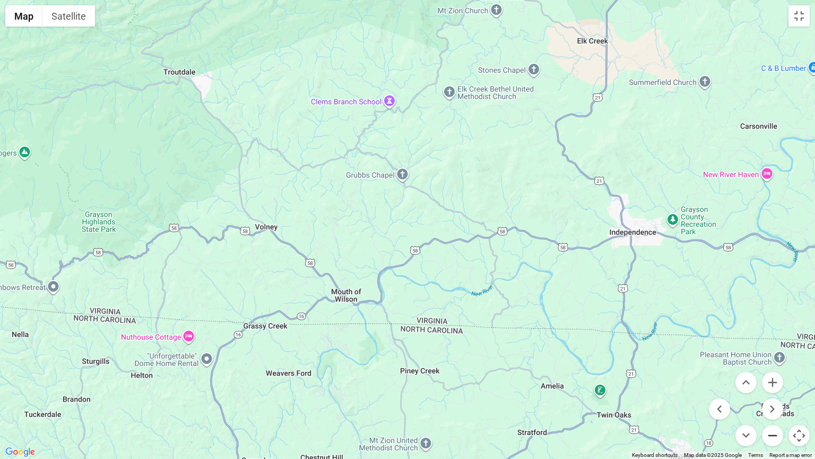
click at [772, 391] on button "Zoom out" at bounding box center [772, 435] width 21 height 21
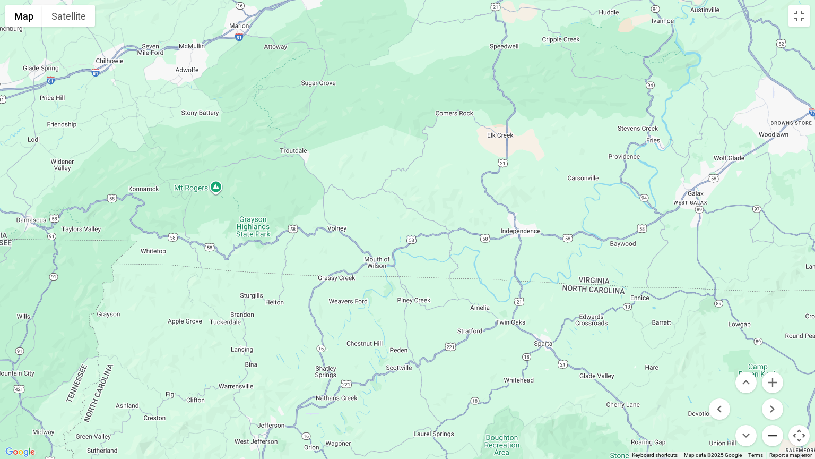
click at [772, 391] on button "Zoom out" at bounding box center [772, 435] width 21 height 21
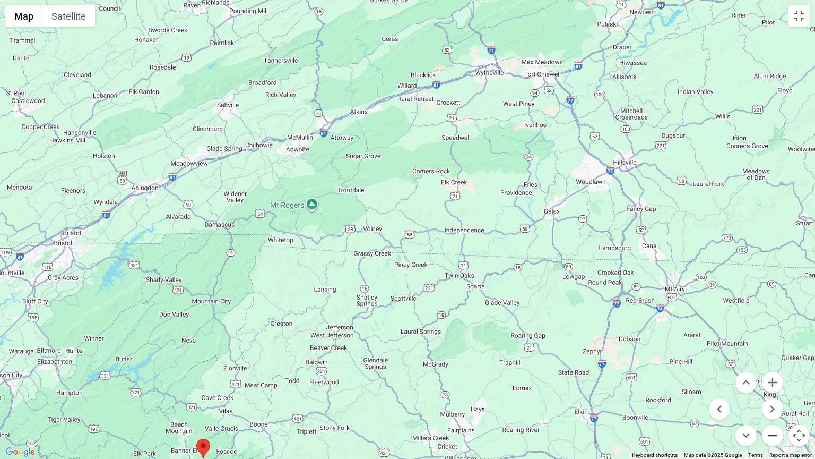
click at [772, 391] on button "Zoom out" at bounding box center [772, 435] width 21 height 21
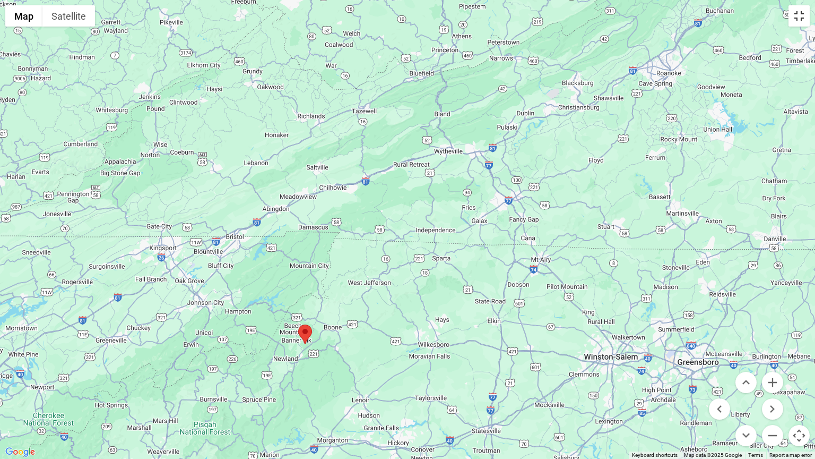
click at [798, 17] on button "Toggle fullscreen view" at bounding box center [799, 15] width 21 height 21
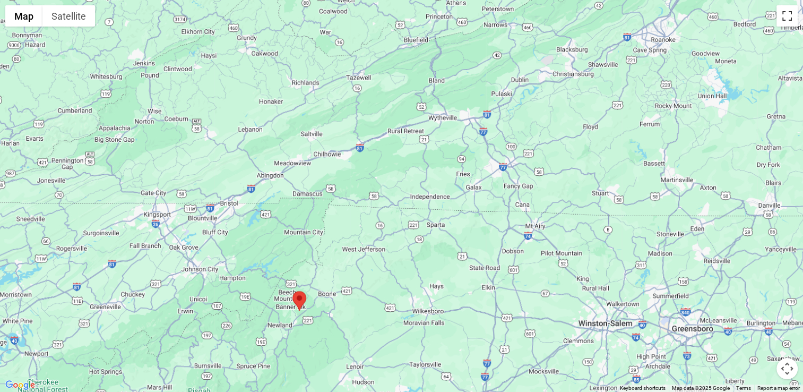
scroll to position [1645, 0]
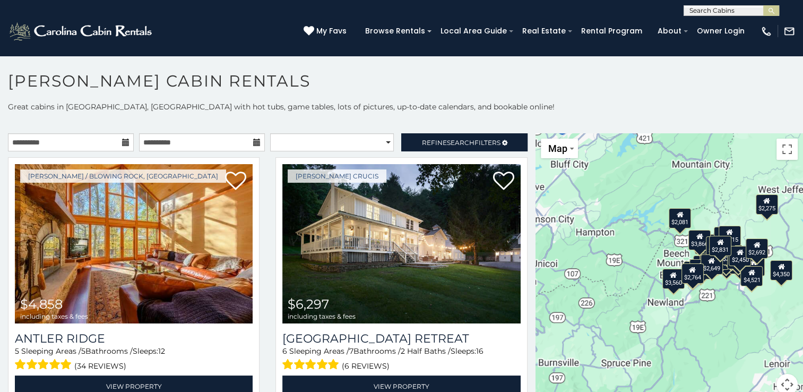
scroll to position [5, 0]
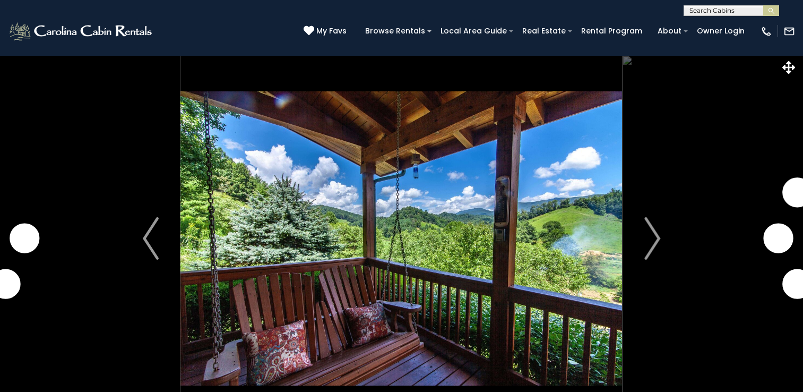
select select "*"
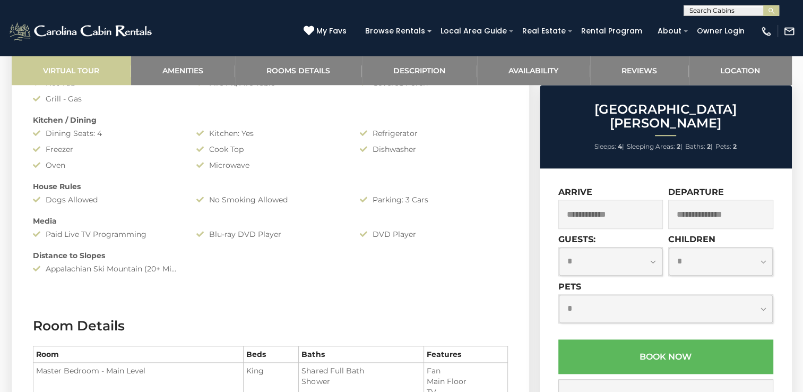
scroll to position [962, 0]
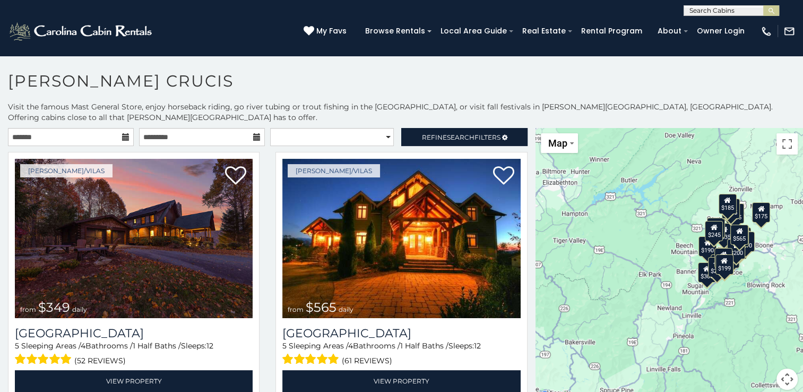
click at [719, 256] on div "$199" at bounding box center [724, 264] width 18 height 20
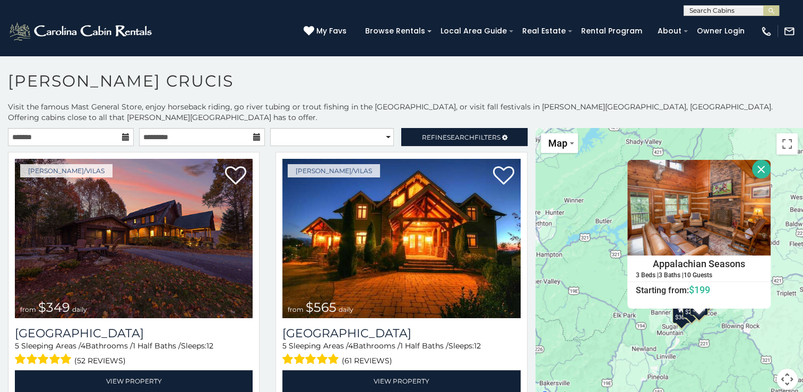
click at [715, 347] on div "$349 $565 $410 $635 $451 $400 $460 $525 $245 $305 $395 $210 $360 $210 $275 $230…" at bounding box center [668, 265] width 267 height 274
click at [754, 160] on button "Close" at bounding box center [761, 169] width 19 height 19
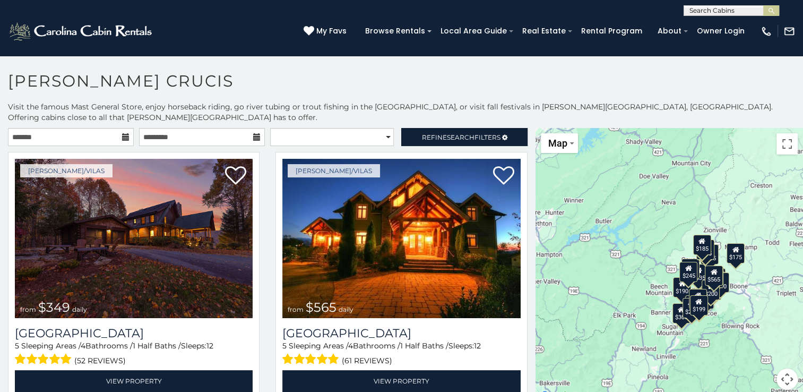
click at [782, 368] on button "Map camera controls" at bounding box center [786, 378] width 21 height 21
click at [755, 315] on button "Zoom in" at bounding box center [760, 325] width 21 height 21
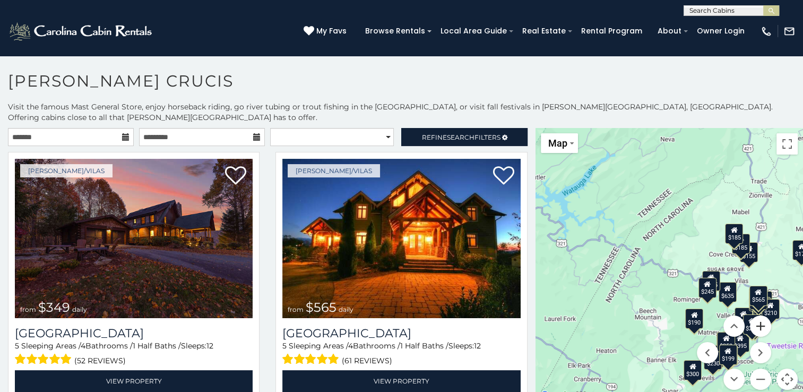
click at [753, 315] on button "Zoom in" at bounding box center [760, 325] width 21 height 21
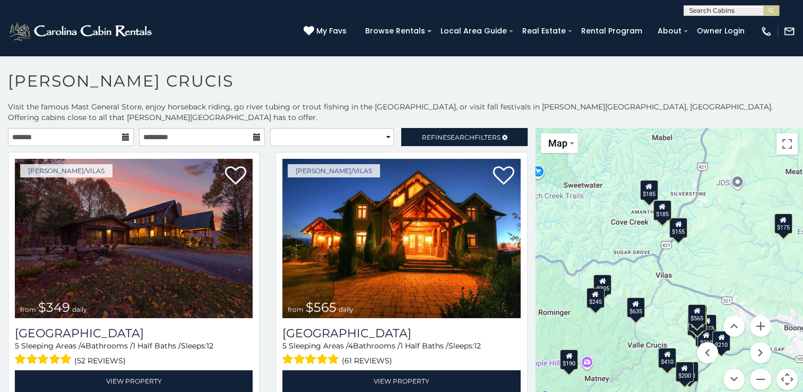
drag, startPoint x: 701, startPoint y: 297, endPoint x: 548, endPoint y: 275, distance: 153.8
click at [548, 275] on div "$349 $565 $410 $635 $451 $400 $460 $525 $245 $305 $395 $210 $360 $210 $275 $230…" at bounding box center [668, 265] width 267 height 274
click at [750, 315] on button "Zoom in" at bounding box center [760, 325] width 21 height 21
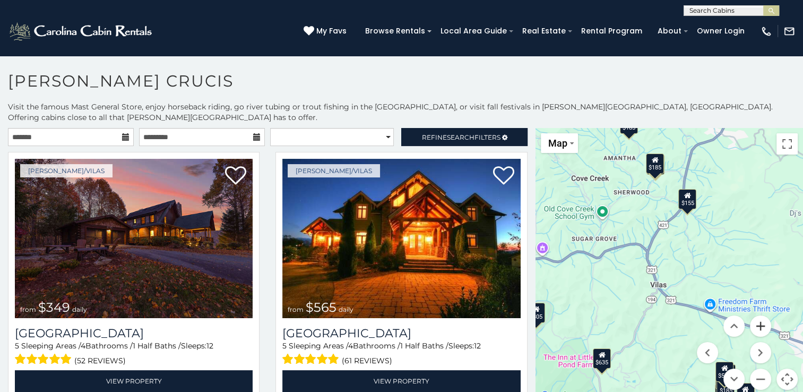
click at [750, 315] on button "Zoom in" at bounding box center [760, 325] width 21 height 21
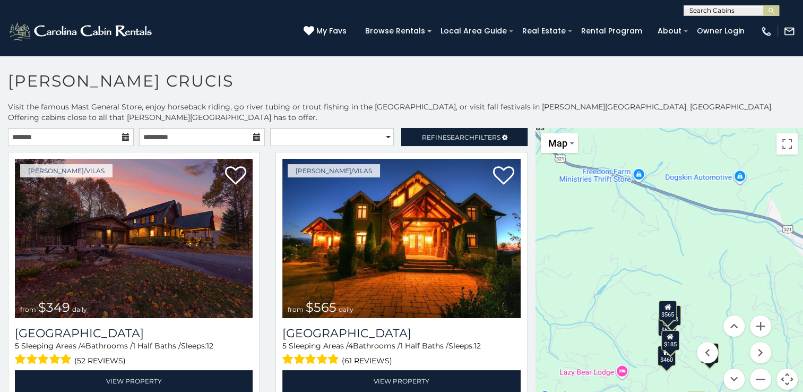
drag, startPoint x: 758, startPoint y: 296, endPoint x: 645, endPoint y: 120, distance: 208.9
click at [645, 128] on div "$349 $565 $410 $635 $451 $400 $460 $525 $245 $305 $395 $210 $360 $210 $275 $230…" at bounding box center [668, 265] width 267 height 274
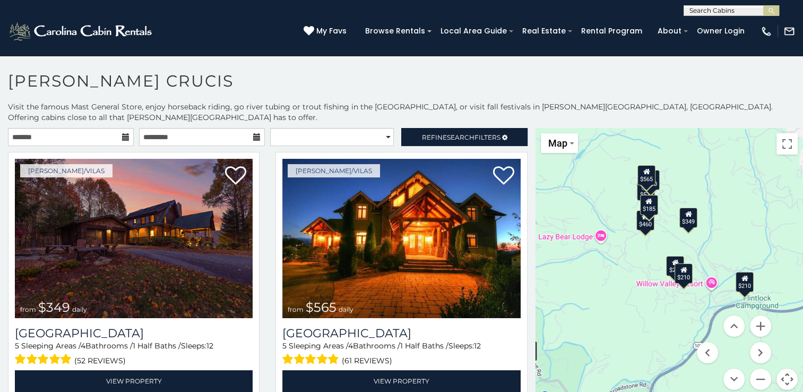
drag, startPoint x: 580, startPoint y: 300, endPoint x: 558, endPoint y: 163, distance: 138.6
click at [558, 163] on div "$349 $565 $410 $635 $451 $400 $460 $525 $245 $305 $395 $210 $360 $210 $275 $230…" at bounding box center [668, 265] width 267 height 274
click at [755, 369] on button "Zoom out" at bounding box center [760, 378] width 21 height 21
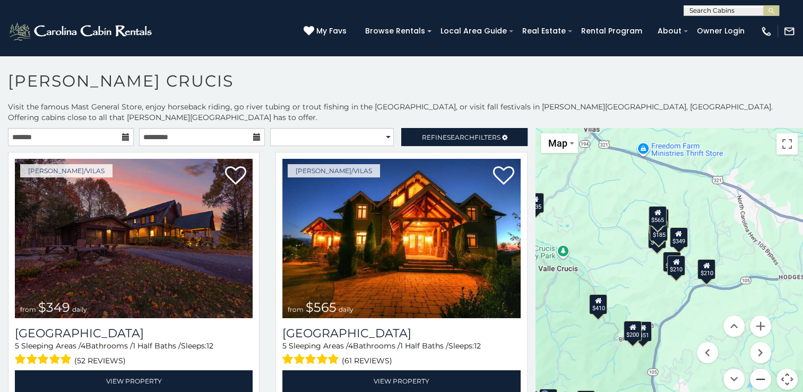
click at [755, 369] on button "Zoom out" at bounding box center [760, 378] width 21 height 21
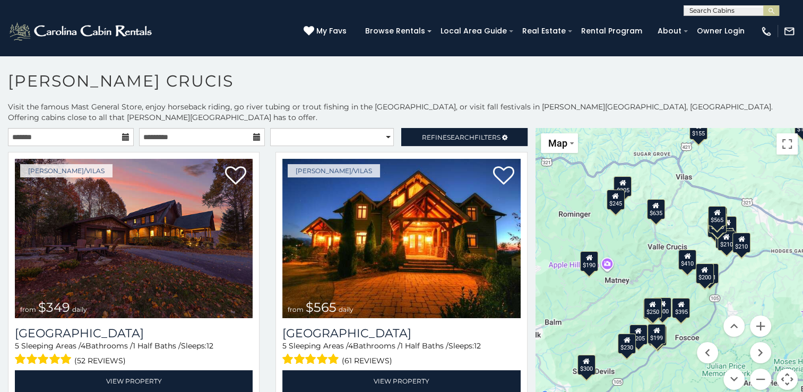
drag, startPoint x: 675, startPoint y: 322, endPoint x: 730, endPoint y: 302, distance: 58.6
click at [730, 302] on div "$349 $565 $410 $635 $451 $400 $460 $525 $245 $305 $395 $210 $360 $210 $275 $230…" at bounding box center [668, 265] width 267 height 274
click at [754, 368] on button "Zoom out" at bounding box center [760, 378] width 21 height 21
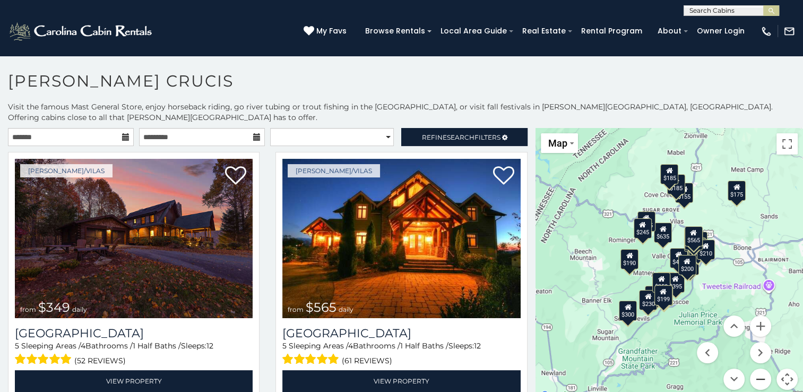
click at [754, 368] on button "Zoom out" at bounding box center [760, 378] width 21 height 21
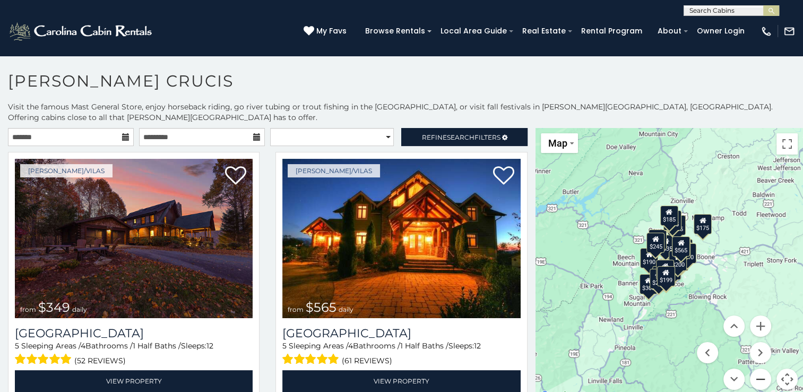
click at [754, 368] on button "Zoom out" at bounding box center [760, 378] width 21 height 21
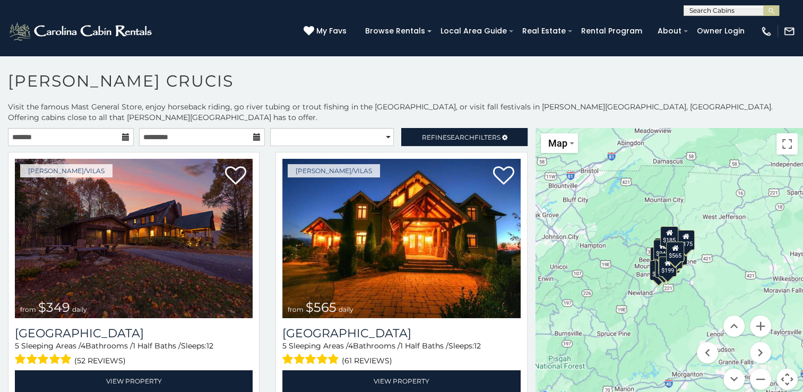
click at [668, 182] on div "$349 $565 $410 $635 $451 $400 $460 $525 $245 $305 $395 $210 $360 $210 $275 $230…" at bounding box center [668, 265] width 267 height 274
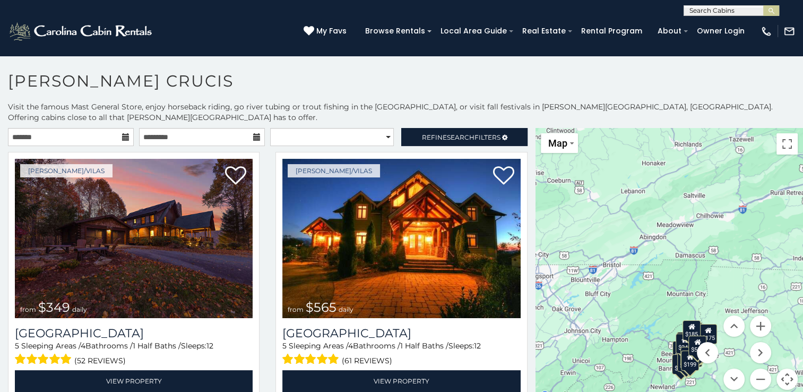
drag, startPoint x: 668, startPoint y: 182, endPoint x: 692, endPoint y: 277, distance: 98.5
click at [692, 277] on div "$349 $565 $410 $635 $451 $400 $460 $525 $245 $305 $395 $210 $360 $210 $275 $230…" at bounding box center [668, 265] width 267 height 274
click at [690, 266] on div "$349 $565 $410 $635 $451 $400 $460 $525 $245 $305 $395 $210 $360 $210 $275 $230…" at bounding box center [668, 265] width 267 height 274
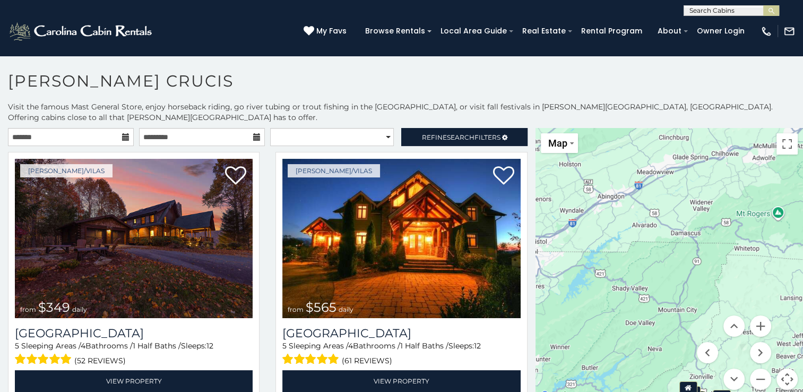
click at [690, 266] on div "$349 $565 $410 $635 $451 $400 $460 $525 $245 $305 $395 $210 $360 $210 $275 $230…" at bounding box center [668, 265] width 267 height 274
click at [754, 315] on button "Zoom in" at bounding box center [760, 325] width 21 height 21
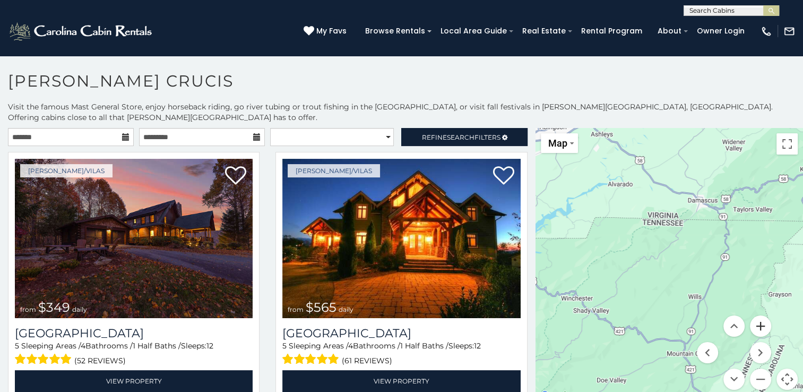
click at [754, 315] on button "Zoom in" at bounding box center [760, 325] width 21 height 21
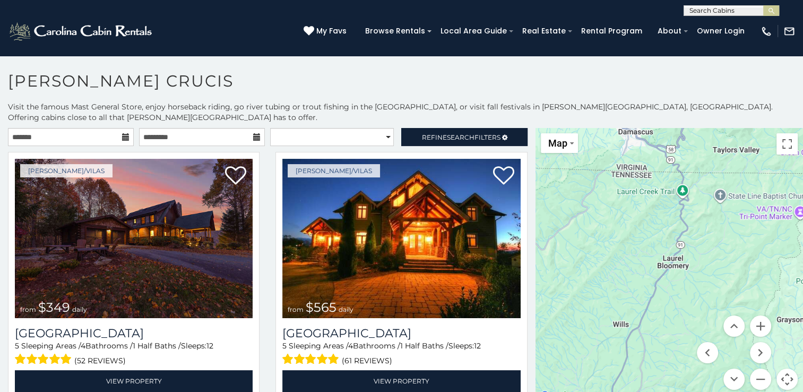
drag, startPoint x: 736, startPoint y: 272, endPoint x: 635, endPoint y: 268, distance: 100.9
click at [635, 268] on div "$349 $565 $410 $635 $451 $400 $460 $525 $245 $305 $395 $210 $360 $210 $275 $230…" at bounding box center [668, 265] width 267 height 274
click at [754, 315] on button "Zoom in" at bounding box center [760, 325] width 21 height 21
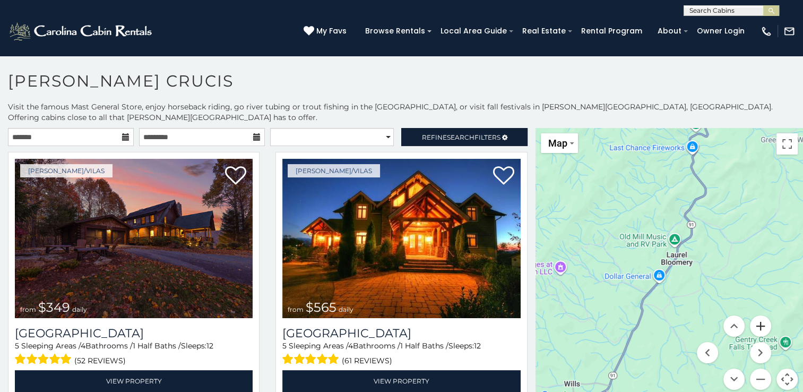
click at [754, 315] on button "Zoom in" at bounding box center [760, 325] width 21 height 21
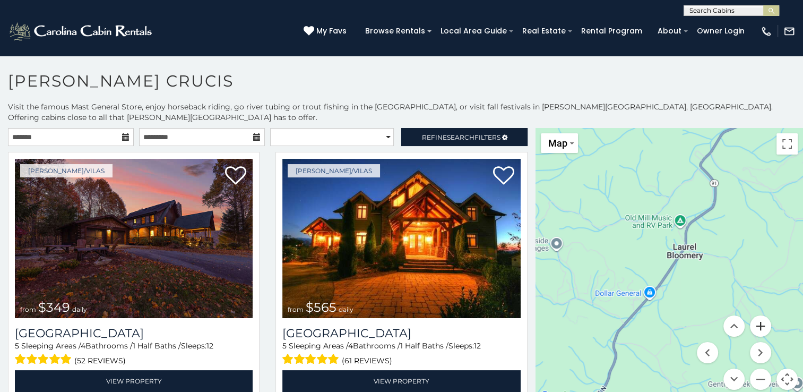
click at [754, 315] on button "Zoom in" at bounding box center [760, 325] width 21 height 21
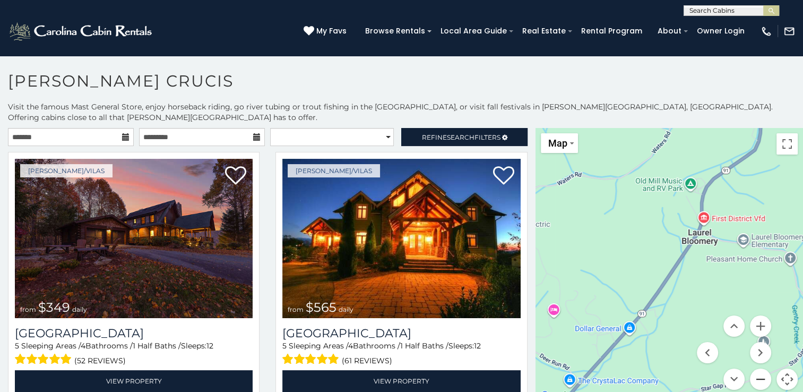
click at [758, 370] on button "Zoom out" at bounding box center [760, 378] width 21 height 21
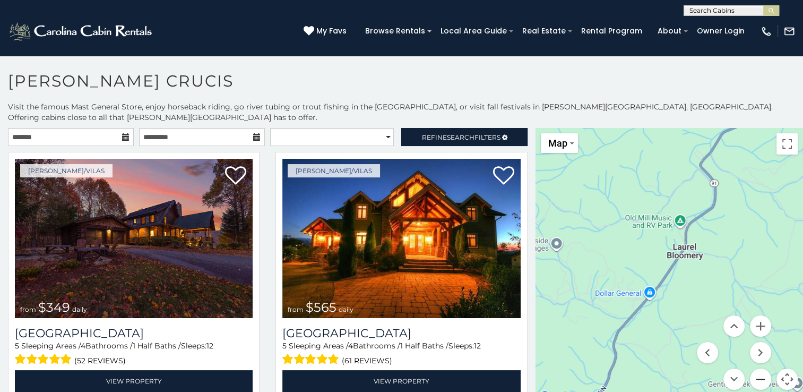
click at [758, 370] on button "Zoom out" at bounding box center [760, 378] width 21 height 21
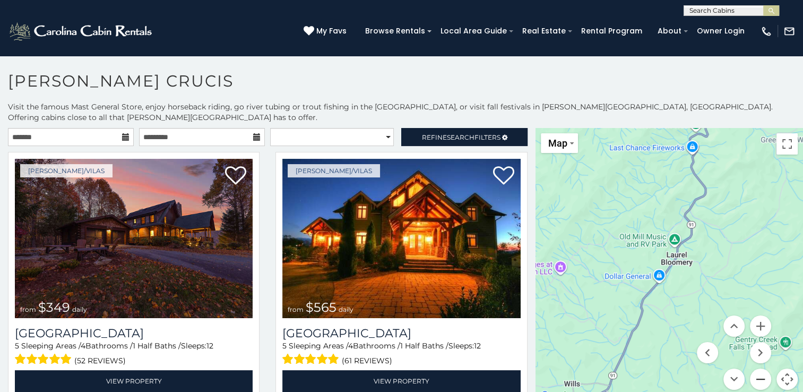
click at [758, 370] on button "Zoom out" at bounding box center [760, 378] width 21 height 21
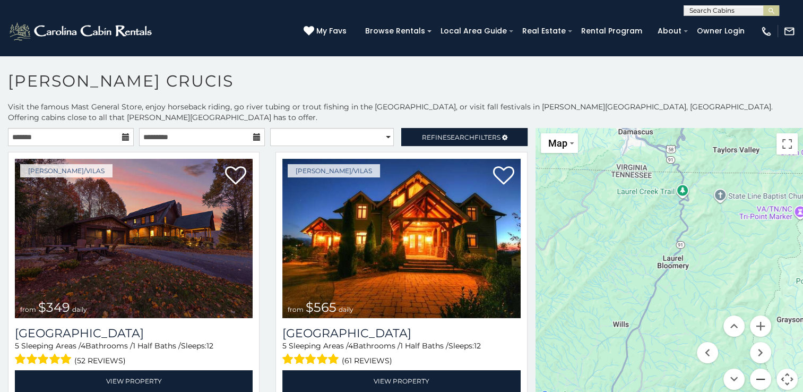
click at [758, 370] on button "Zoom out" at bounding box center [760, 378] width 21 height 21
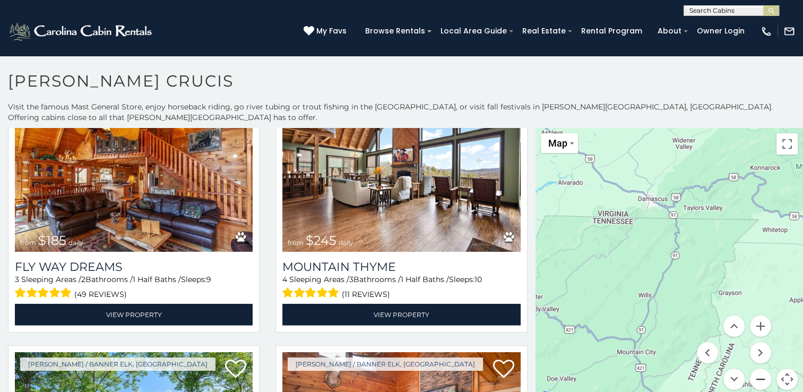
scroll to position [3600, 0]
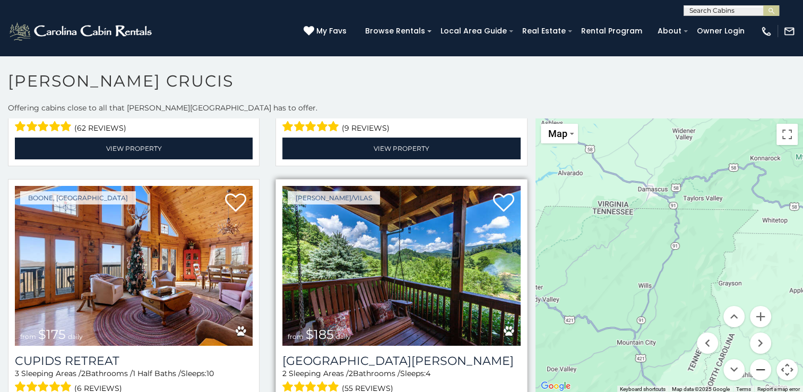
scroll to position [5, 0]
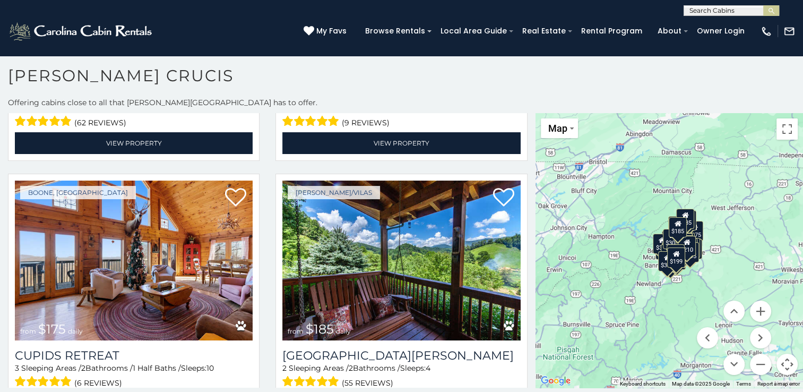
drag, startPoint x: 660, startPoint y: 249, endPoint x: 671, endPoint y: 187, distance: 62.6
click at [671, 187] on div "$349 $565 $410 $635 $451 $400 $460 $525 $245 $305 $395 $210 $360 $210 $275 $230…" at bounding box center [668, 250] width 267 height 274
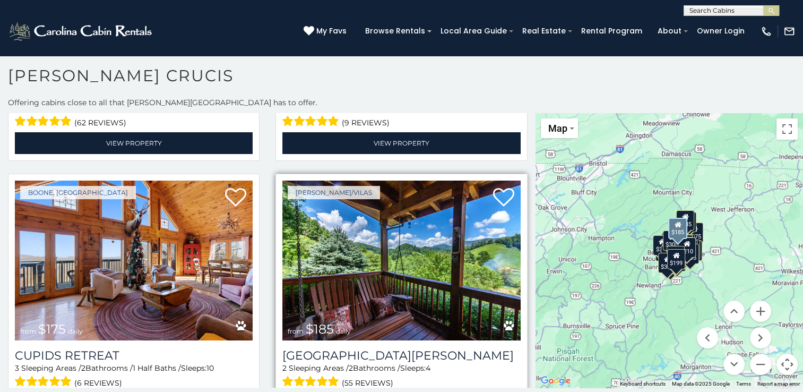
click at [394, 256] on img at bounding box center [401, 259] width 238 height 159
